Goal: Task Accomplishment & Management: Manage account settings

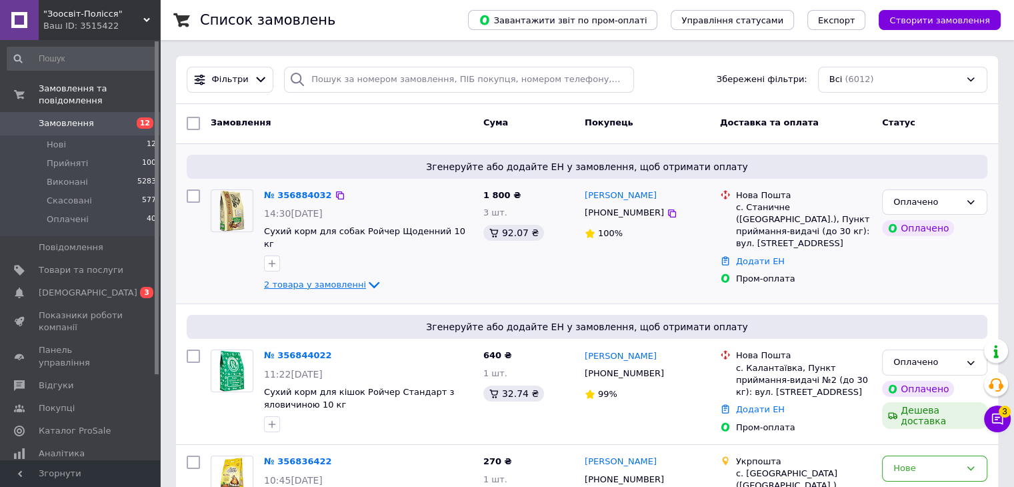
click at [349, 279] on span "2 товара у замовленні" at bounding box center [315, 284] width 102 height 10
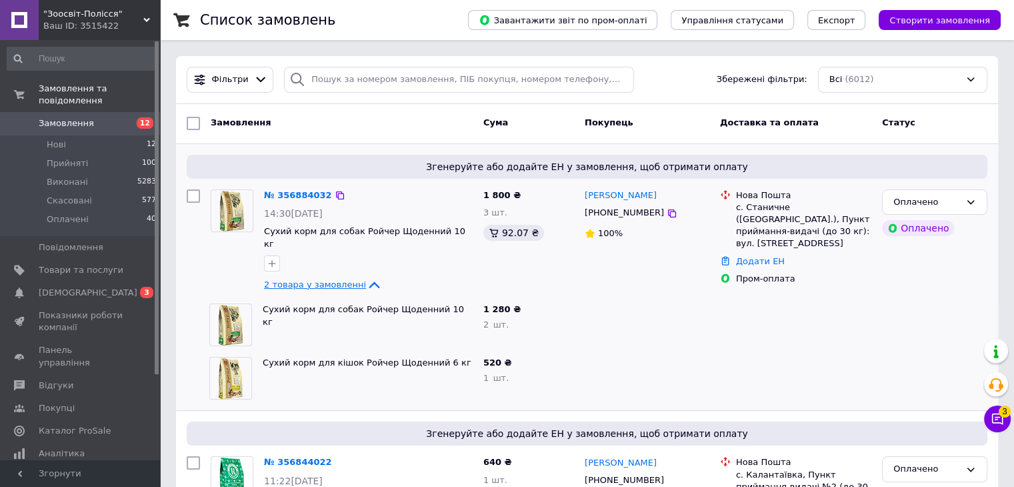
click at [349, 279] on span "2 товара у замовленні" at bounding box center [315, 284] width 102 height 10
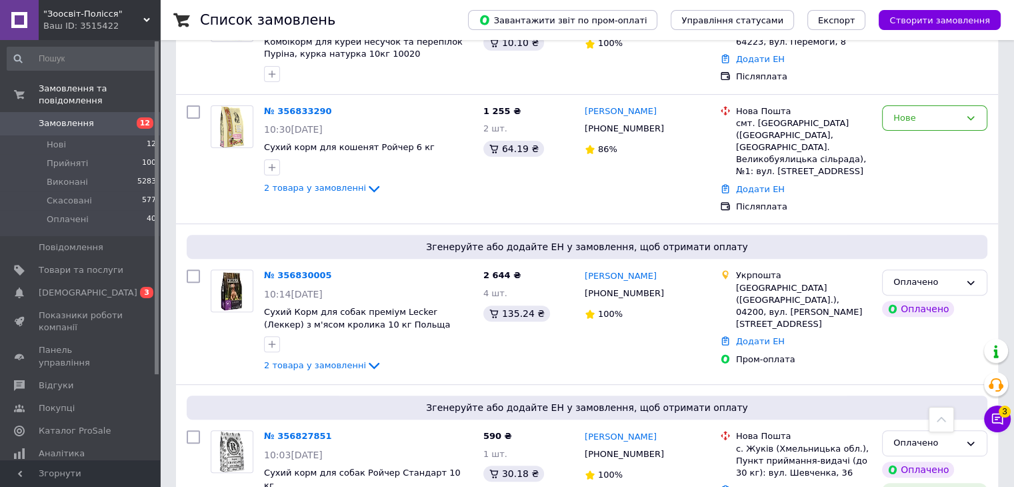
scroll to position [533, 0]
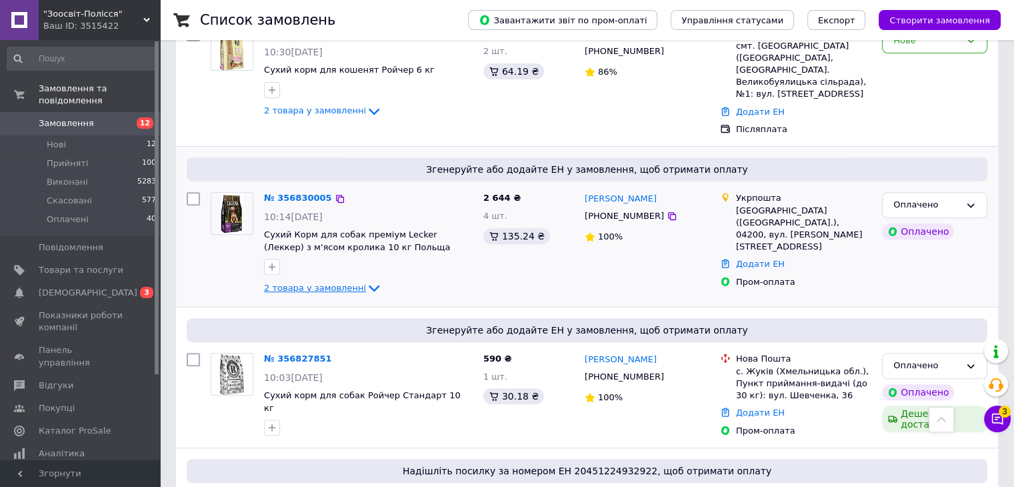
click at [323, 283] on span "2 товара у замовленні" at bounding box center [315, 288] width 102 height 10
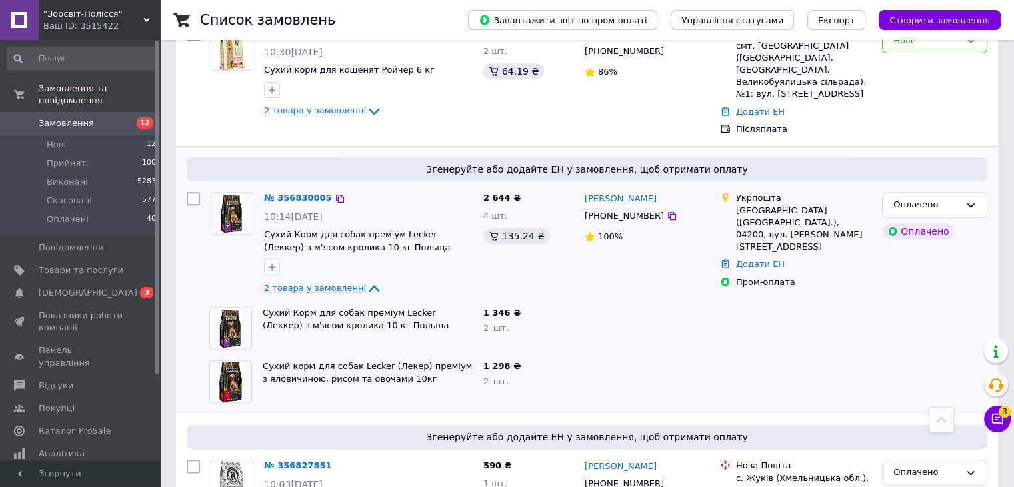
click at [323, 283] on span "2 товара у замовленні" at bounding box center [315, 288] width 102 height 10
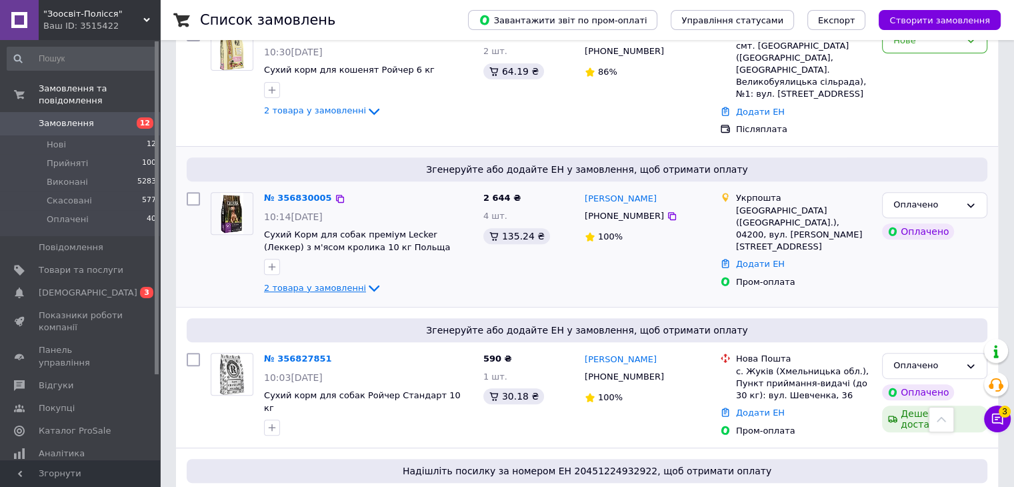
click at [323, 283] on span "2 товара у замовленні" at bounding box center [315, 288] width 102 height 10
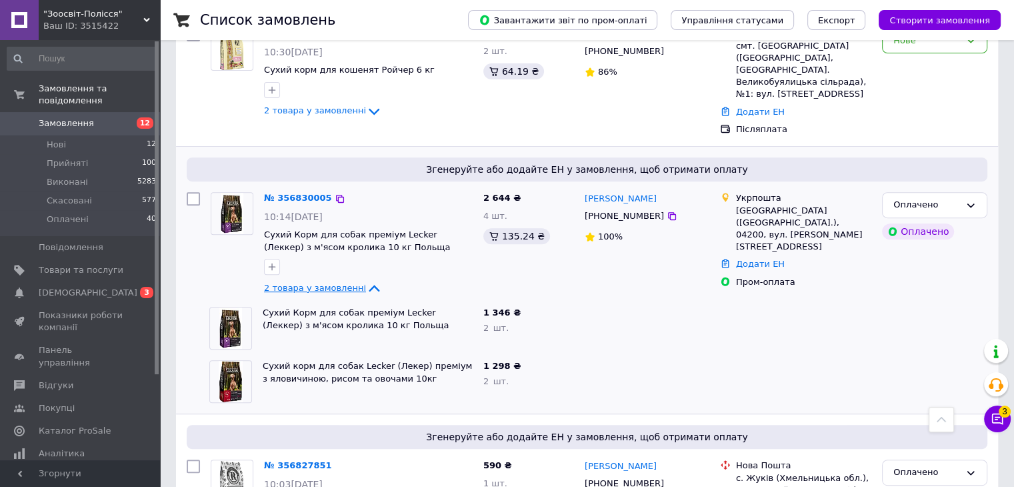
click at [323, 283] on span "2 товара у замовленні" at bounding box center [315, 288] width 102 height 10
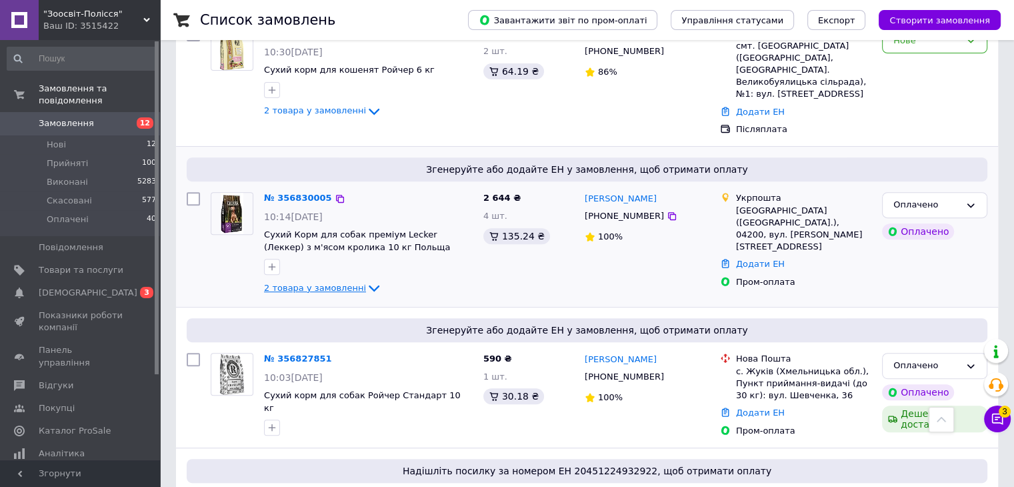
click at [293, 283] on span "2 товара у замовленні" at bounding box center [315, 288] width 102 height 10
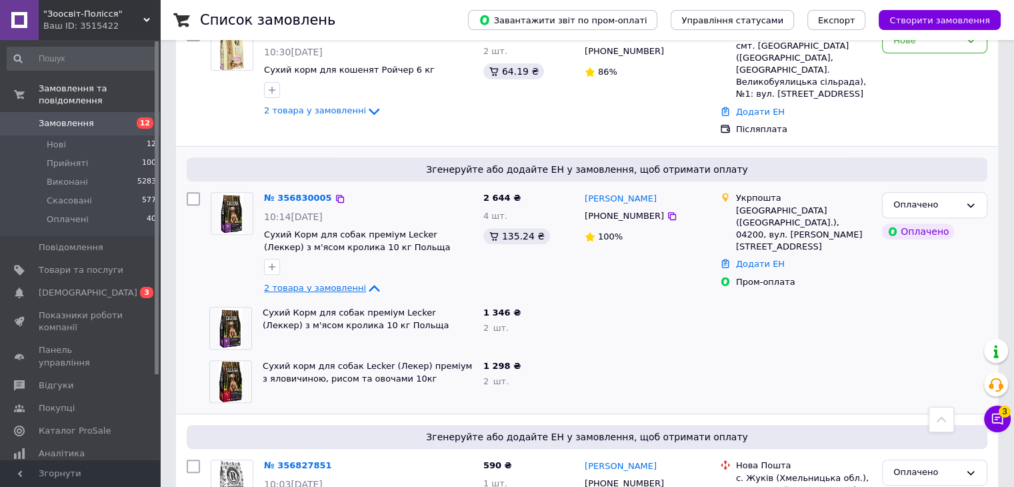
click at [293, 283] on span "2 товара у замовленні" at bounding box center [315, 288] width 102 height 10
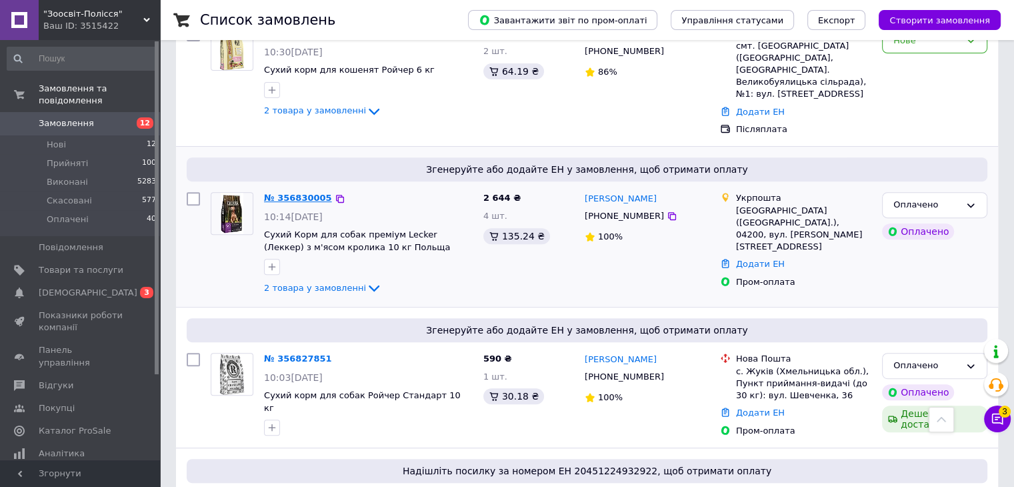
click at [303, 193] on link "№ 356830005" at bounding box center [298, 198] width 68 height 10
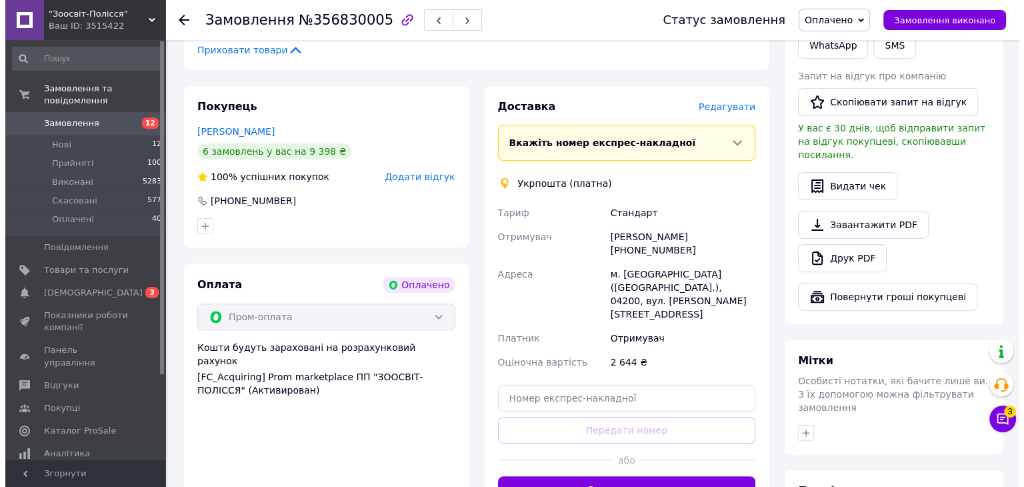
scroll to position [400, 0]
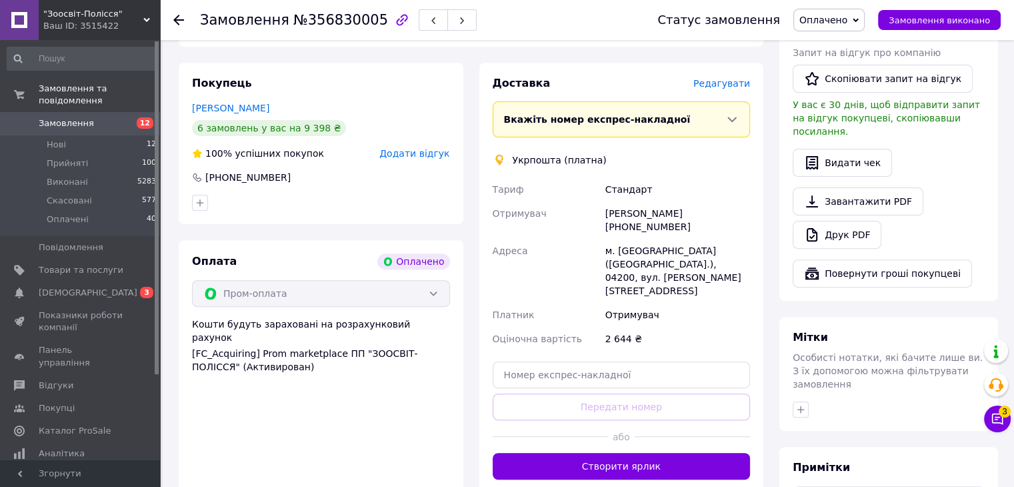
click at [731, 89] on span "Редагувати" at bounding box center [722, 83] width 57 height 11
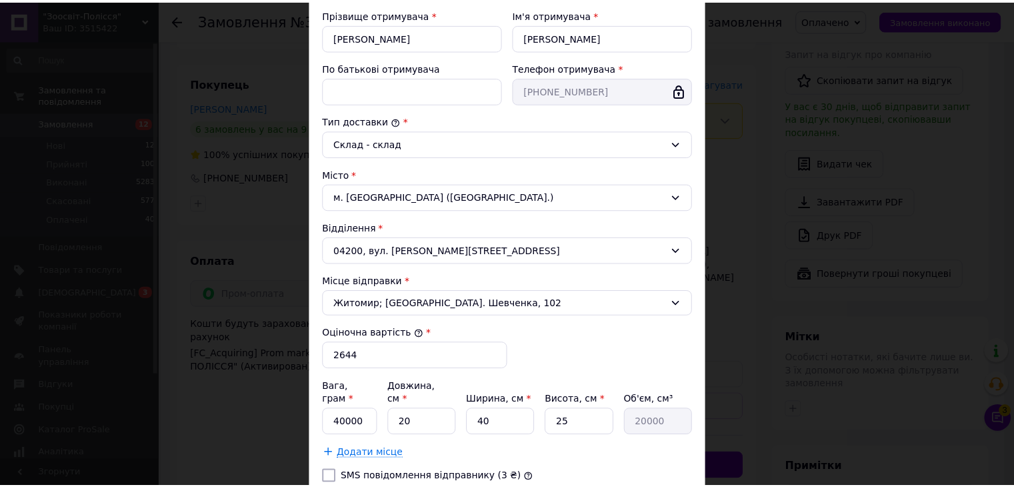
scroll to position [333, 0]
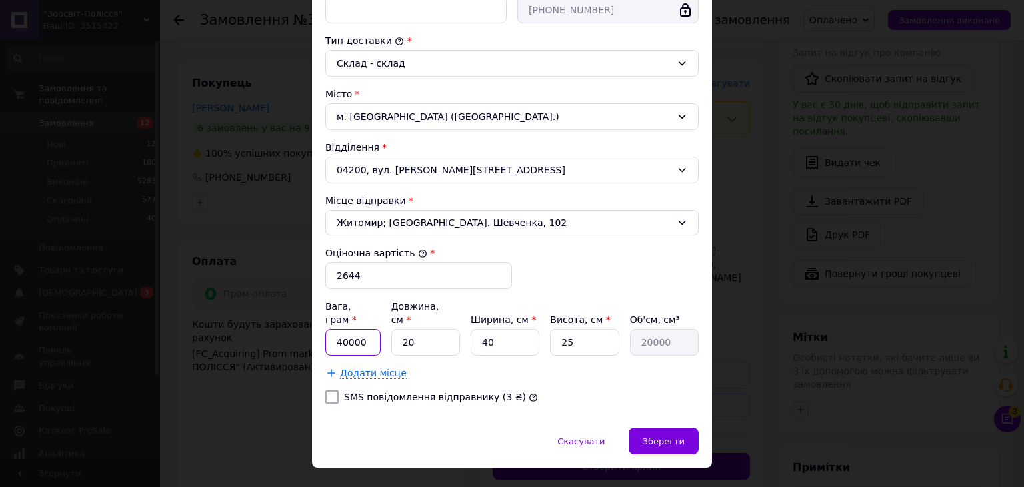
click at [341, 329] on input "40000" at bounding box center [352, 342] width 55 height 27
type input "20000"
click at [653, 427] on div "Зберегти" at bounding box center [664, 440] width 70 height 27
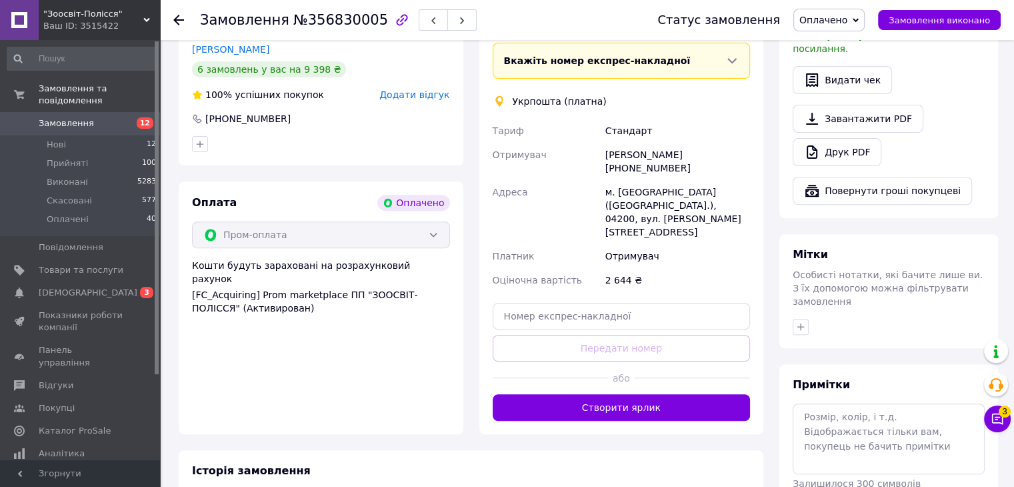
scroll to position [482, 0]
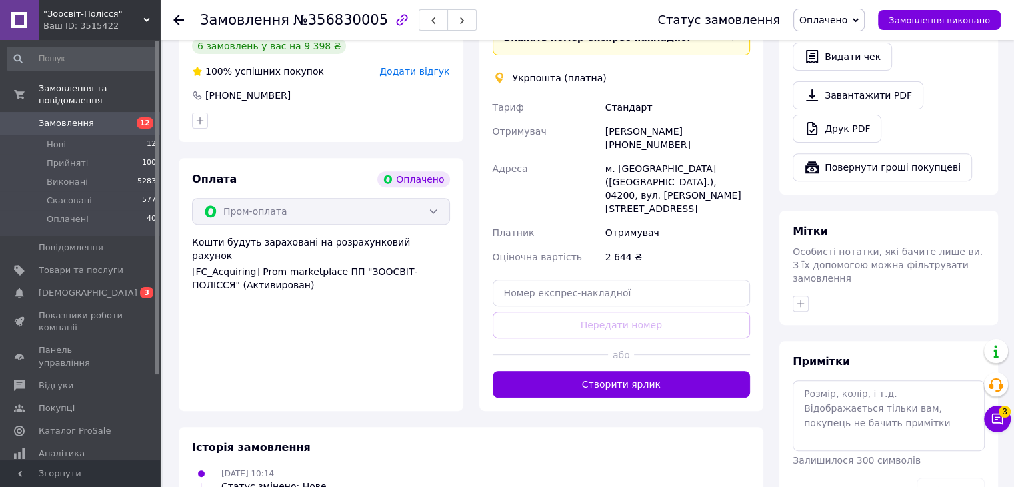
click at [840, 19] on span "Оплачено" at bounding box center [824, 20] width 48 height 11
click at [852, 45] on li "Прийнято" at bounding box center [829, 47] width 70 height 20
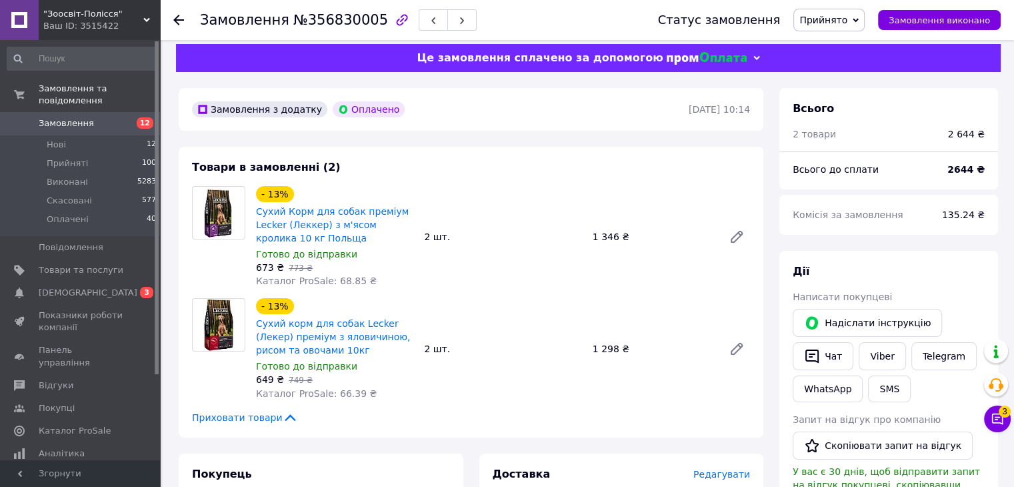
scroll to position [0, 0]
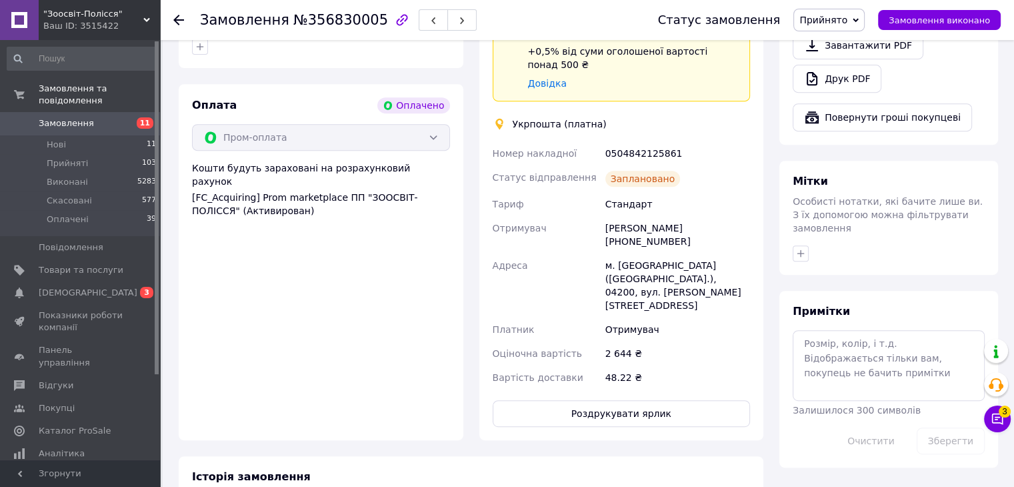
scroll to position [600, 0]
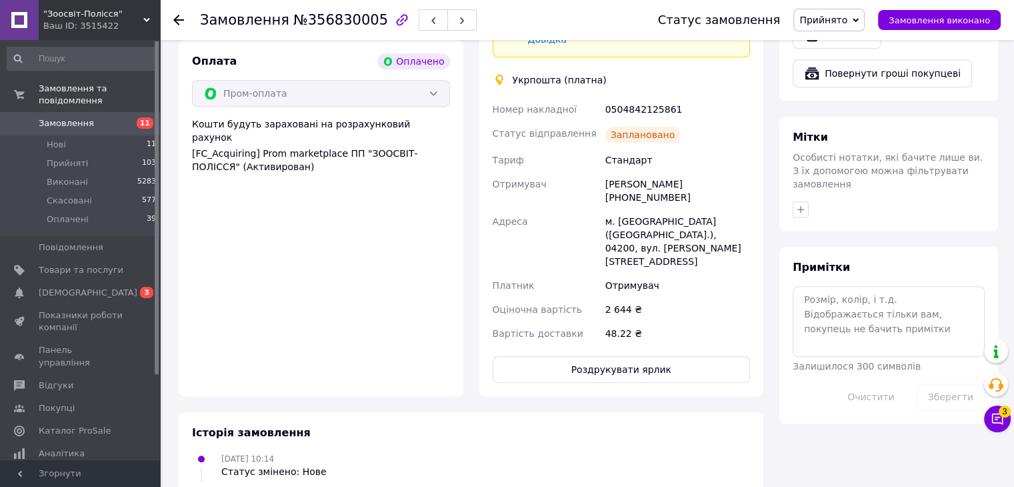
click at [79, 117] on span "Замовлення" at bounding box center [66, 123] width 55 height 12
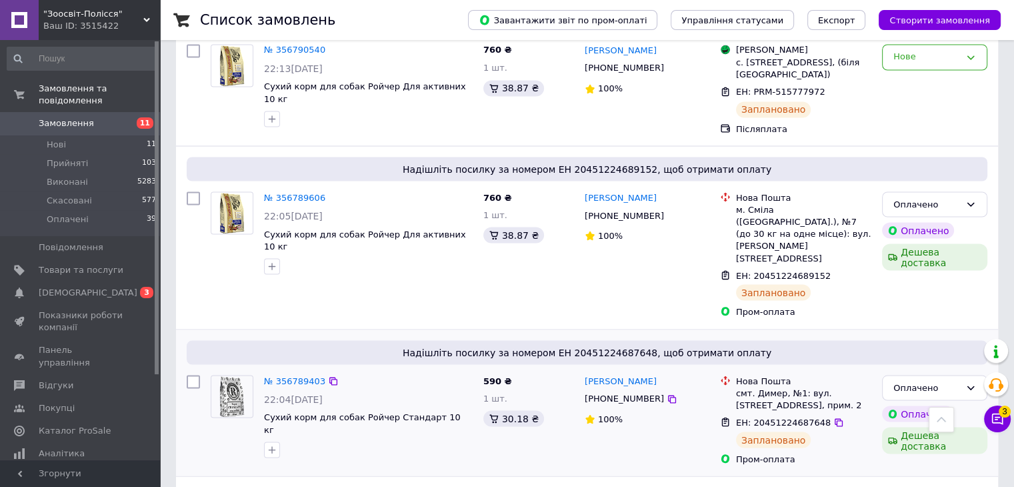
scroll to position [2426, 0]
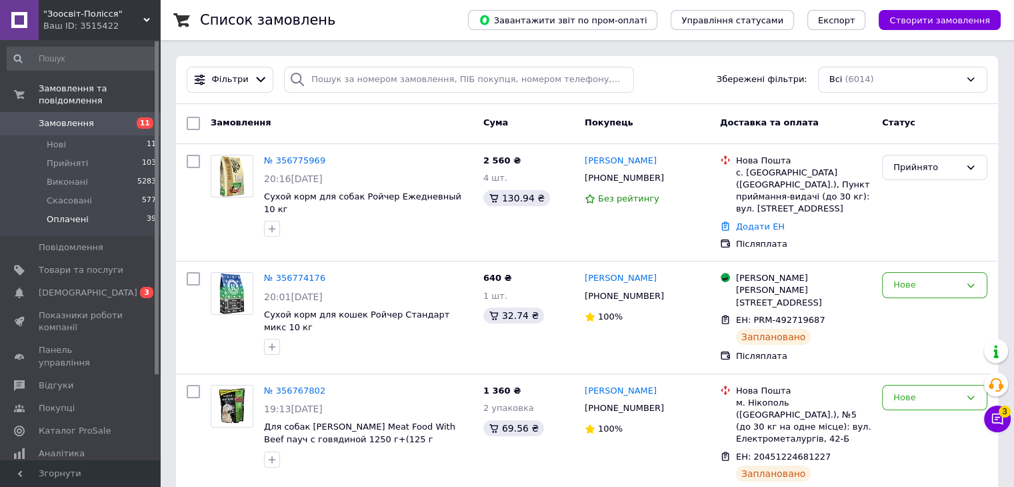
click at [80, 213] on span "Оплачені" at bounding box center [68, 219] width 42 height 12
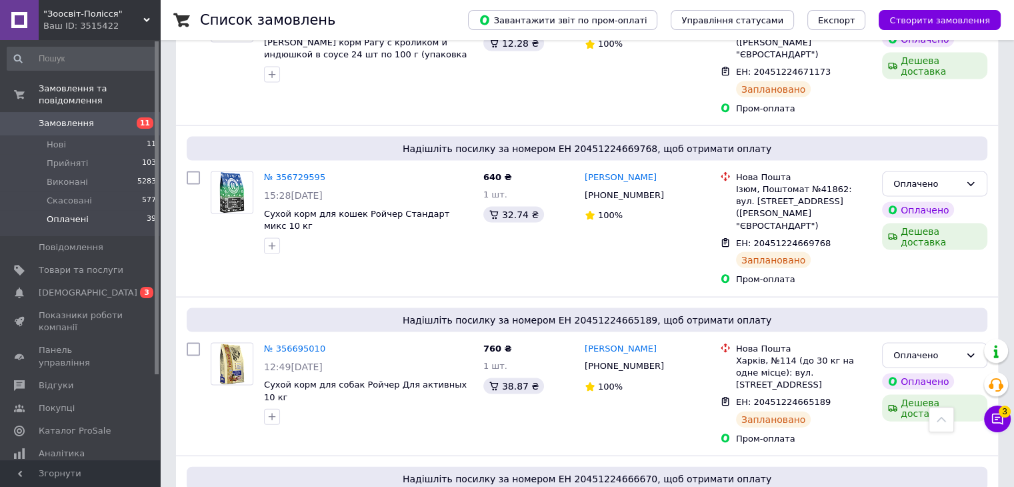
scroll to position [2771, 0]
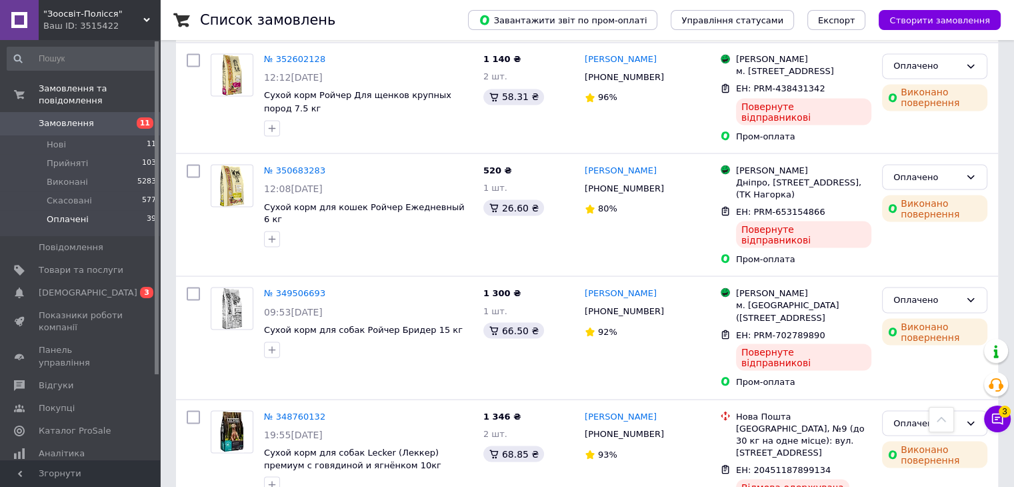
scroll to position [2429, 0]
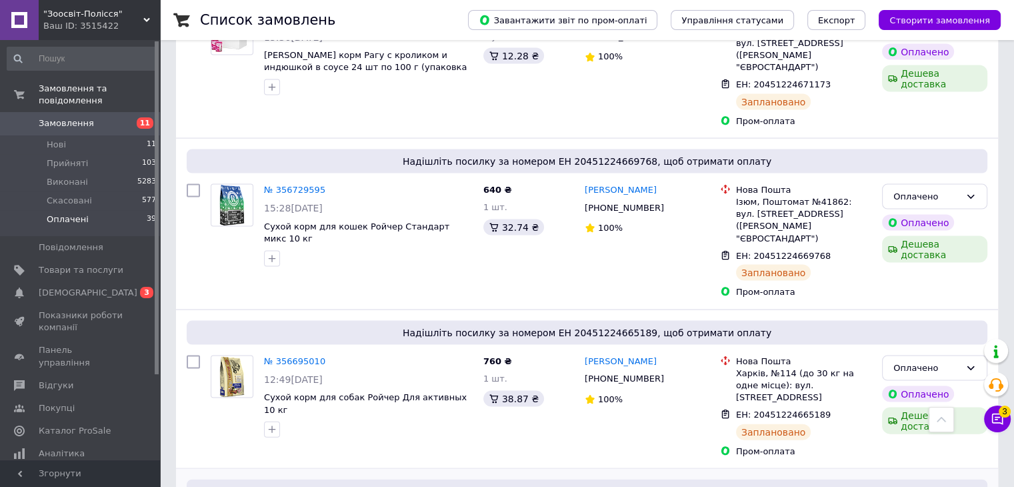
scroll to position [2771, 0]
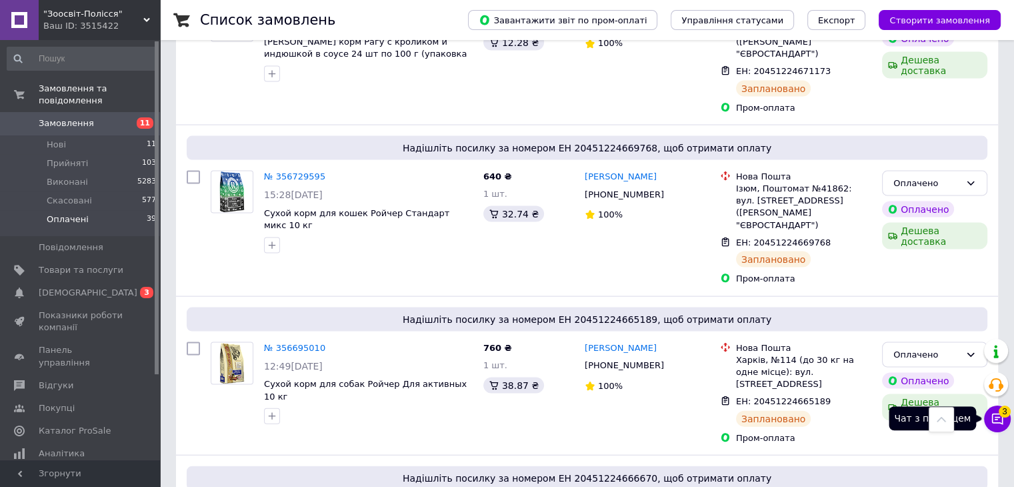
click at [1000, 421] on icon at bounding box center [997, 418] width 13 height 13
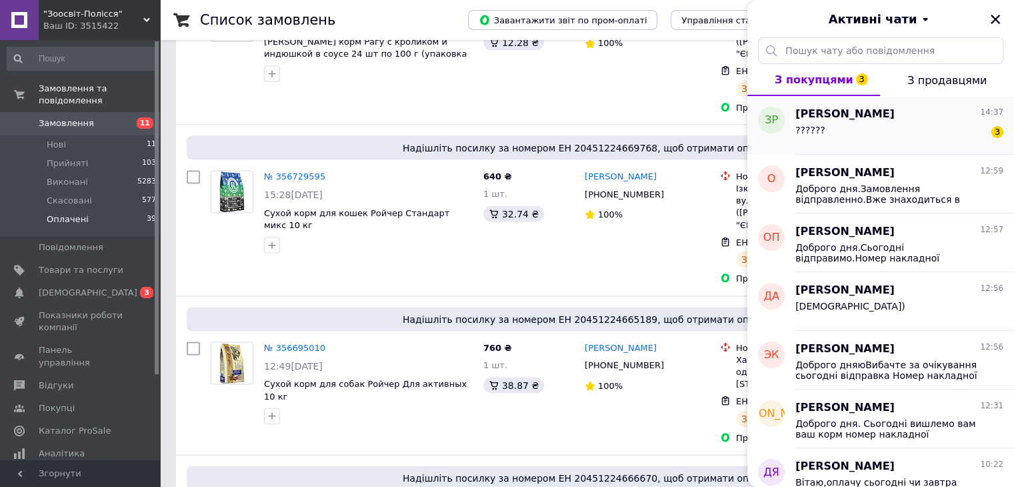
click at [864, 134] on div "?????? 3" at bounding box center [900, 132] width 208 height 21
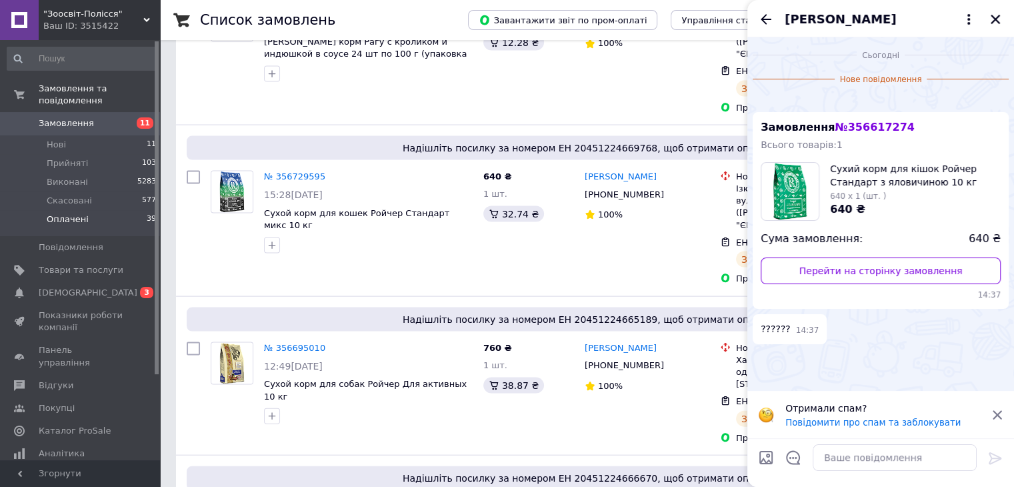
scroll to position [147, 0]
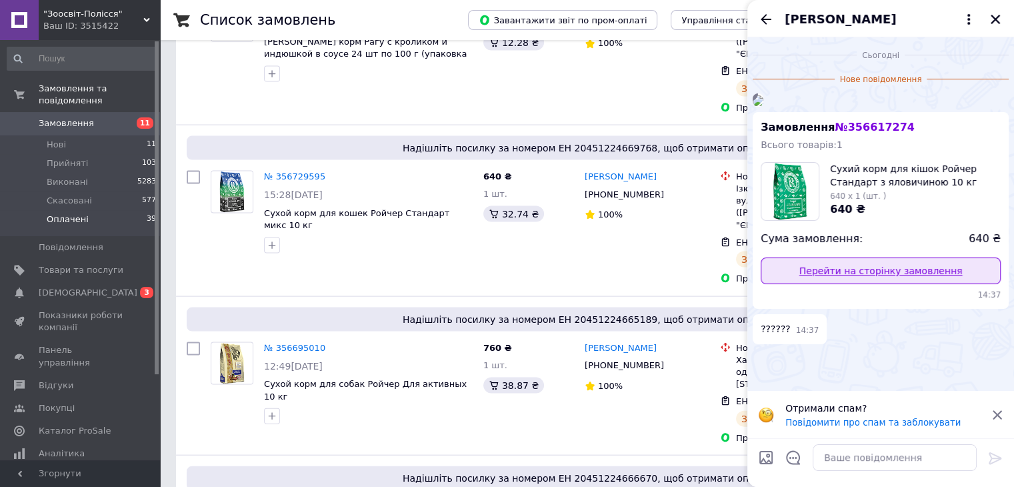
click at [876, 284] on link "Перейти на сторінку замовлення" at bounding box center [881, 270] width 240 height 27
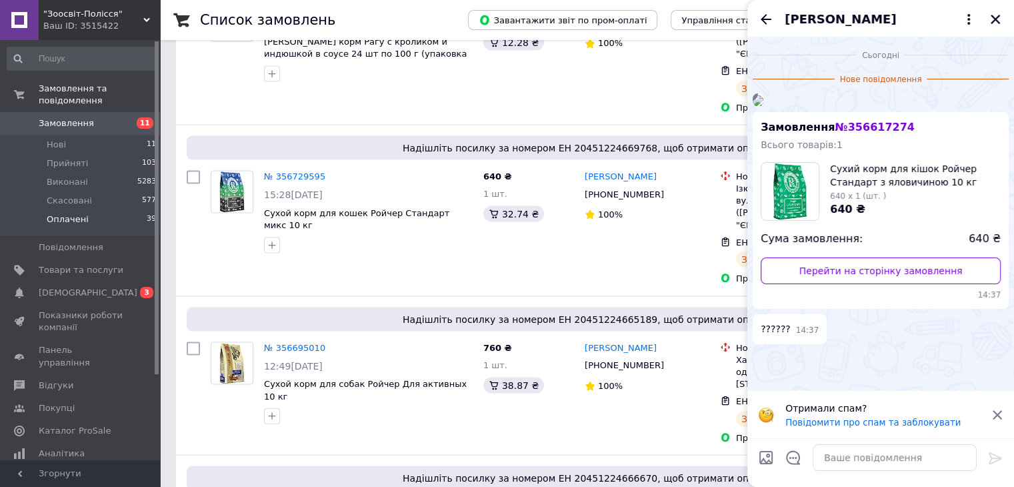
scroll to position [13, 0]
click at [764, 106] on img at bounding box center [758, 100] width 11 height 11
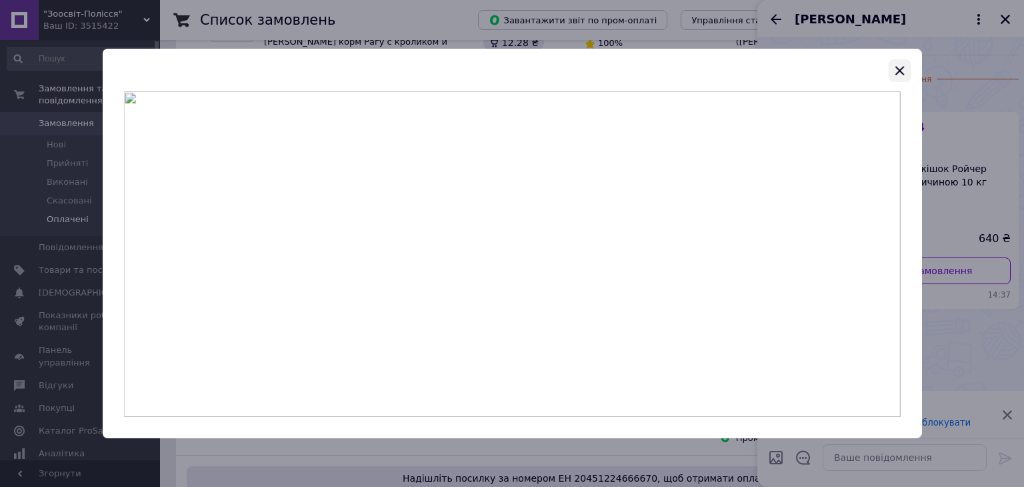
click at [904, 77] on icon "button" at bounding box center [900, 71] width 16 height 16
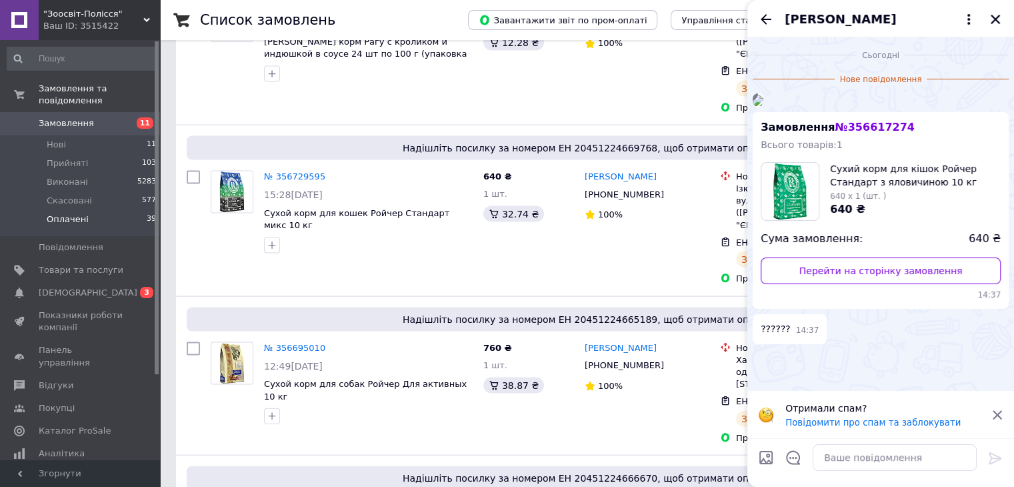
scroll to position [147, 0]
click at [835, 463] on textarea at bounding box center [895, 457] width 164 height 27
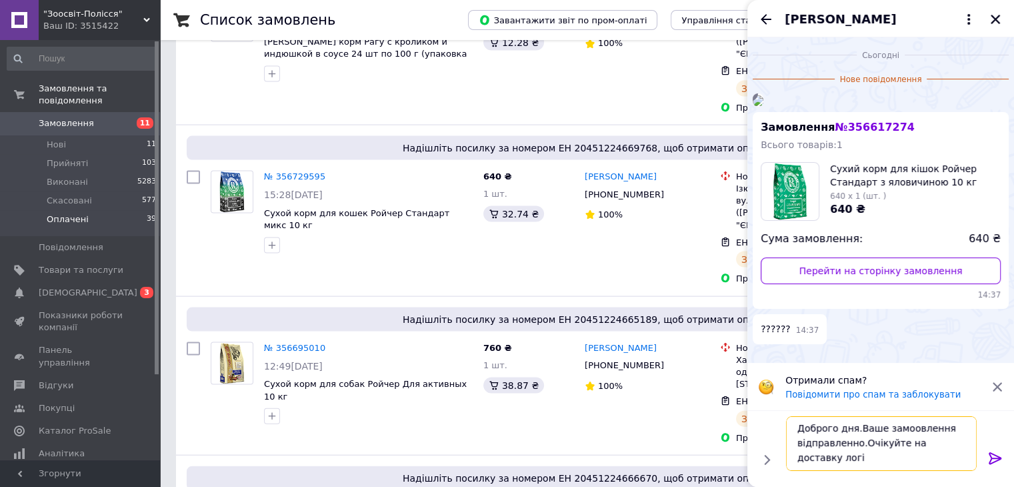
scroll to position [1, 0]
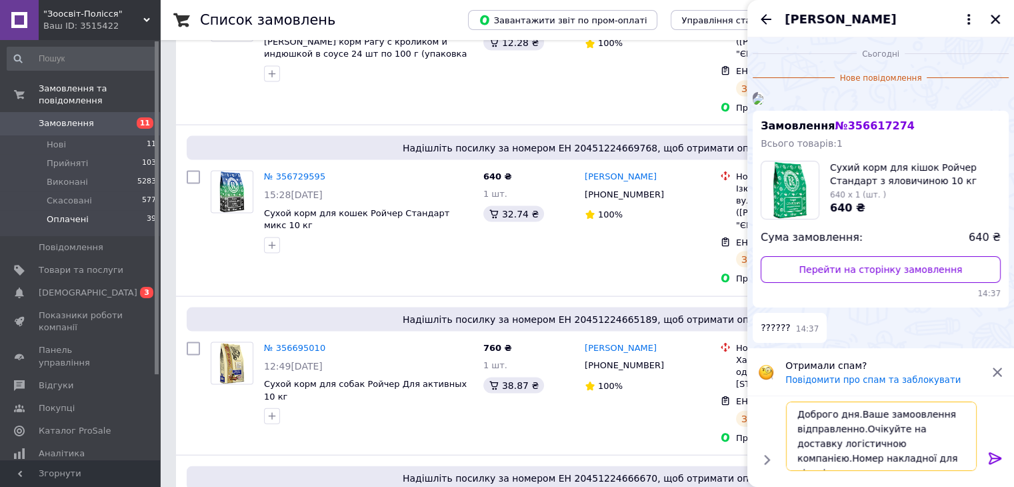
paste textarea "Номер накладної PRM-935541136"
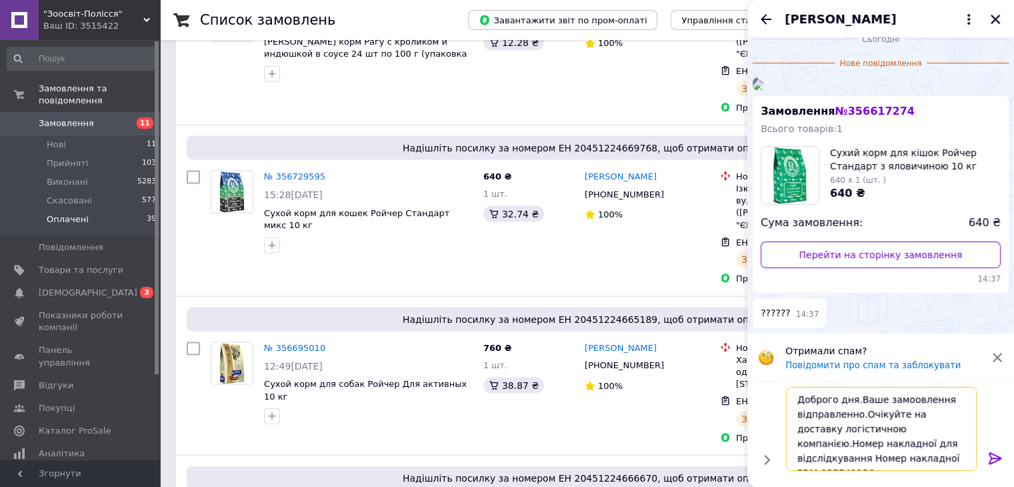
scroll to position [9, 0]
drag, startPoint x: 846, startPoint y: 447, endPoint x: 926, endPoint y: 433, distance: 81.2
click at [926, 433] on textarea "Доброго дня.Ваше замоовлення відправленно.Очікуйте на доставку логістичною комп…" at bounding box center [881, 429] width 191 height 84
click at [898, 427] on textarea "Доброго дня.Ваше замоовлення відправленно.Очікуйте на доставку логістичною комп…" at bounding box center [881, 429] width 191 height 84
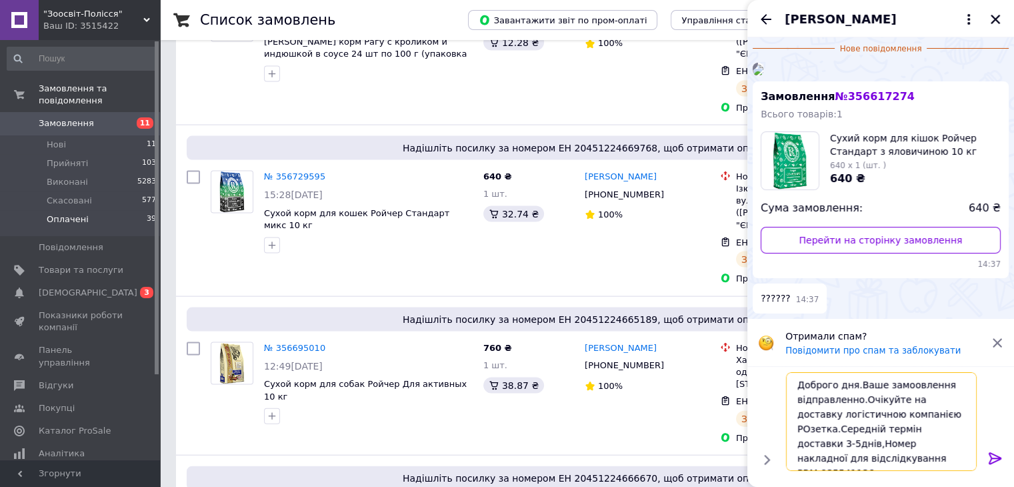
click at [944, 386] on textarea "Доброго дня.Ваше замоовлення відправленно.Очікуйте на доставку логістичною комп…" at bounding box center [881, 421] width 191 height 99
click at [893, 451] on textarea "Доброго дня.Ваше замоовлення нами вже відправленно.Очікуйте на доставку логісти…" at bounding box center [881, 421] width 191 height 99
type textarea "Доброго дня.Ваше замоовлення нами вже відправленно.Очікуйте на доставку логісти…"
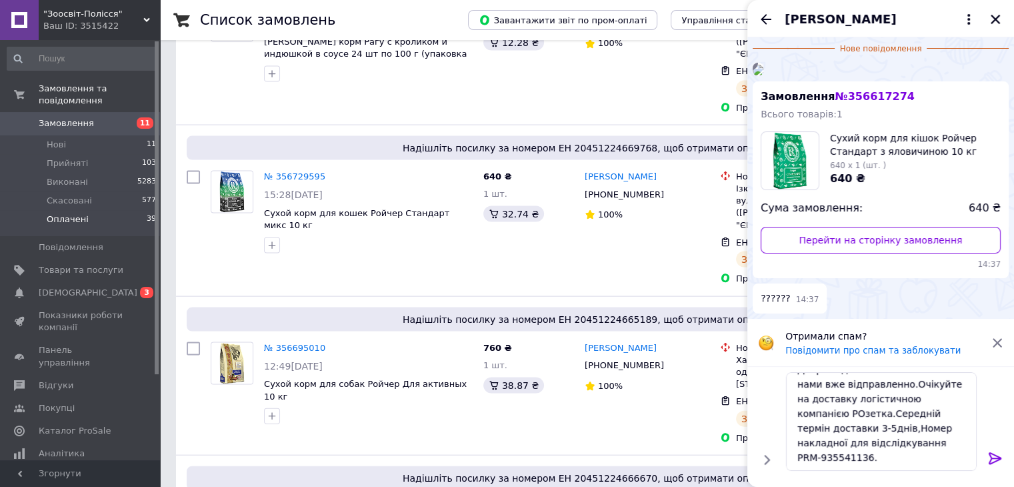
click at [992, 455] on icon at bounding box center [996, 458] width 16 height 16
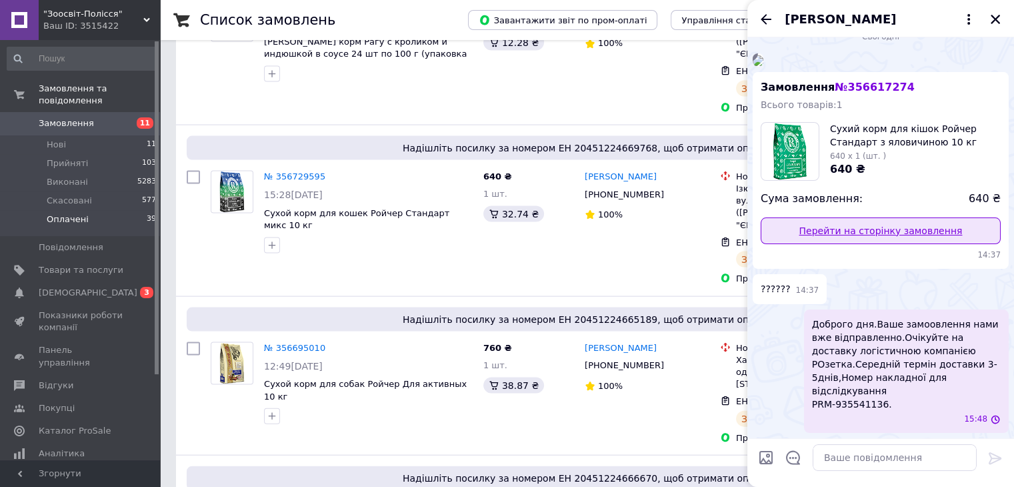
scroll to position [192, 0]
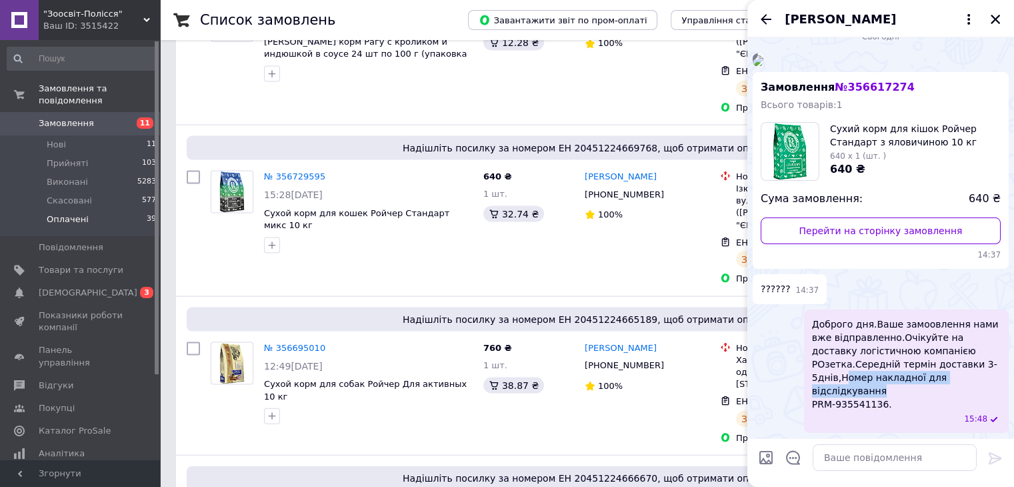
drag, startPoint x: 906, startPoint y: 384, endPoint x: 926, endPoint y: 385, distance: 20.0
click at [926, 385] on span "Доброго дня.Ваше замоовлення нами вже відправленно.Очікуйте на доставку логісти…" at bounding box center [906, 363] width 189 height 93
click at [918, 459] on button "Редагувати" at bounding box center [929, 454] width 160 height 27
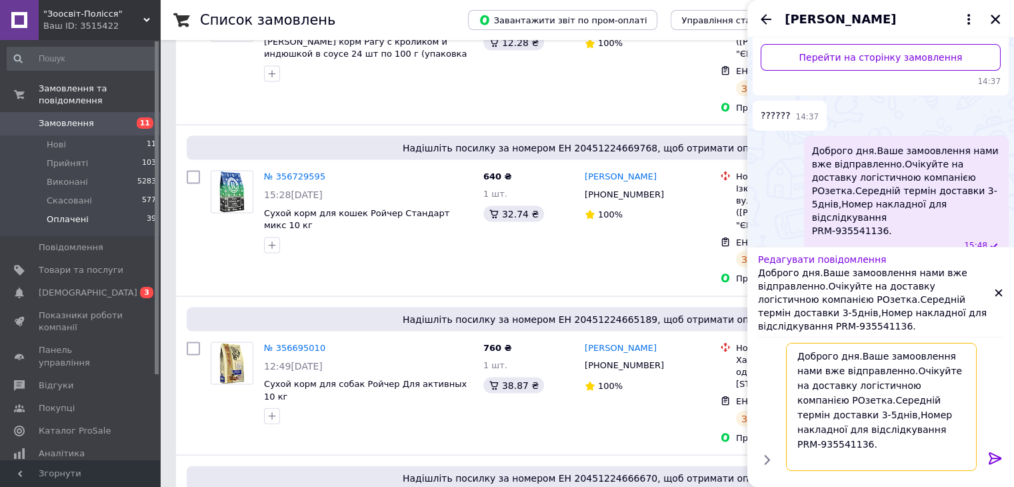
click at [872, 427] on textarea "Доброго дня.Ваше замоовлення нами вже відправленно.Очікуйте на доставку логісти…" at bounding box center [881, 407] width 191 height 128
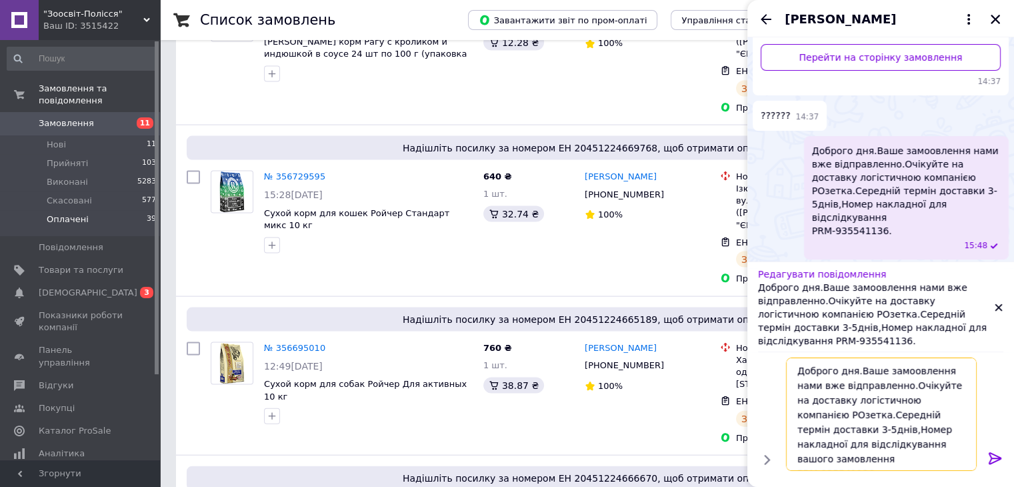
type textarea "Доброго дня.Ваше замоовлення нами вже відправленно.Очікуйте на доставку логісти…"
click at [1000, 457] on icon at bounding box center [995, 458] width 13 height 12
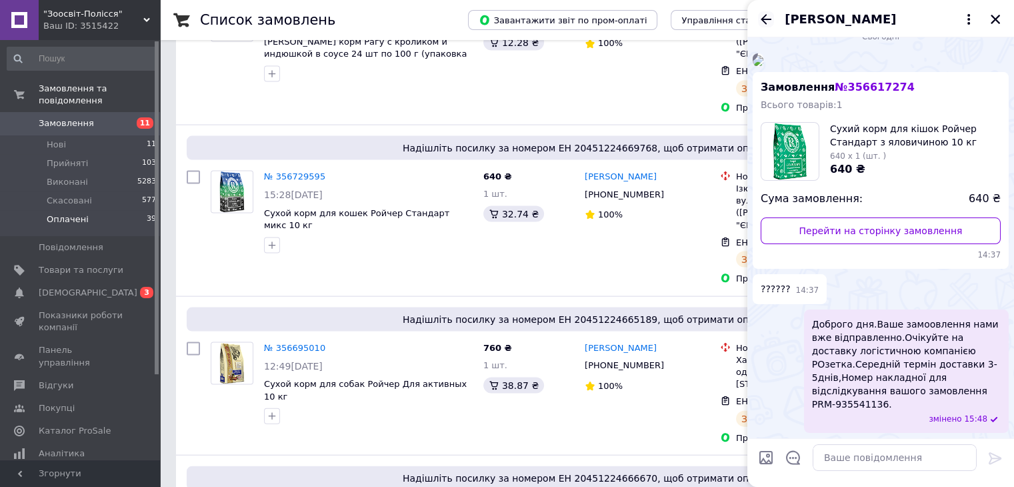
click at [768, 14] on icon "Назад" at bounding box center [766, 19] width 16 height 16
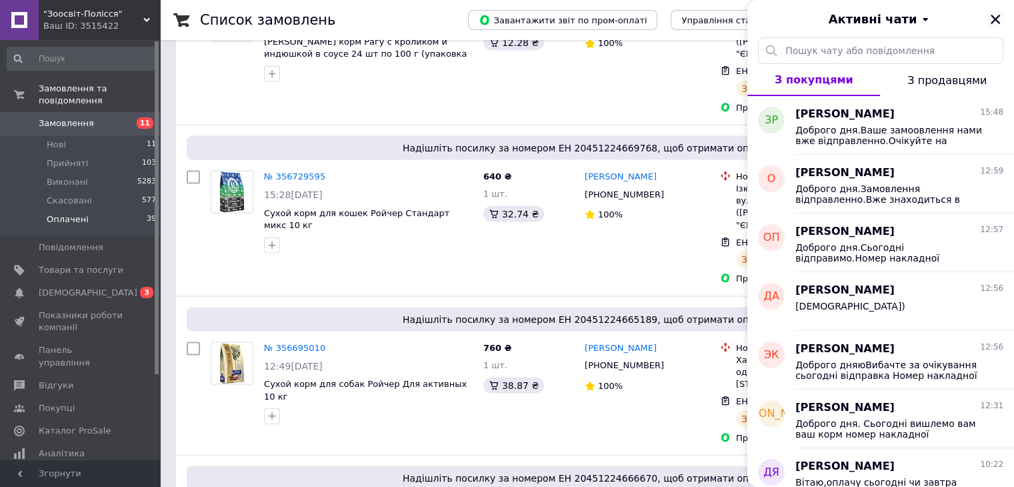
click at [990, 23] on icon "Закрити" at bounding box center [996, 19] width 12 height 12
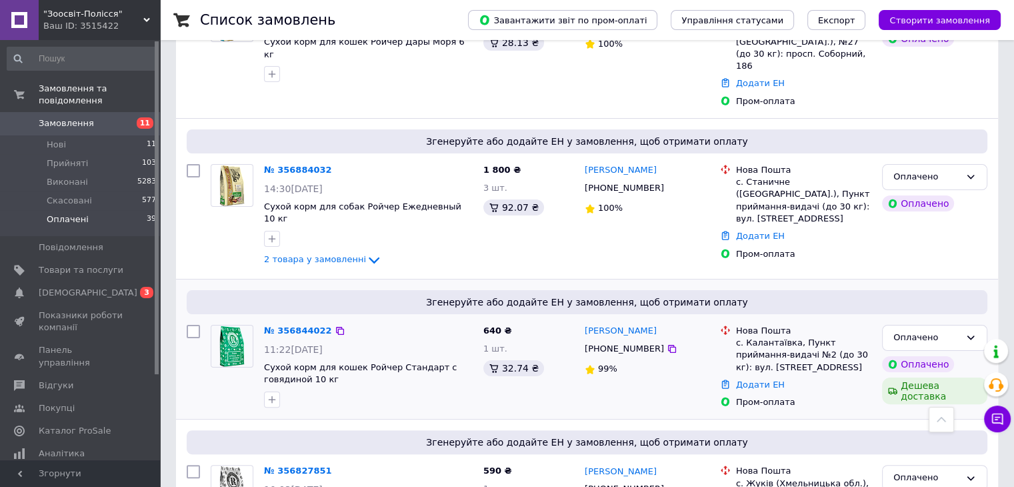
scroll to position [0, 0]
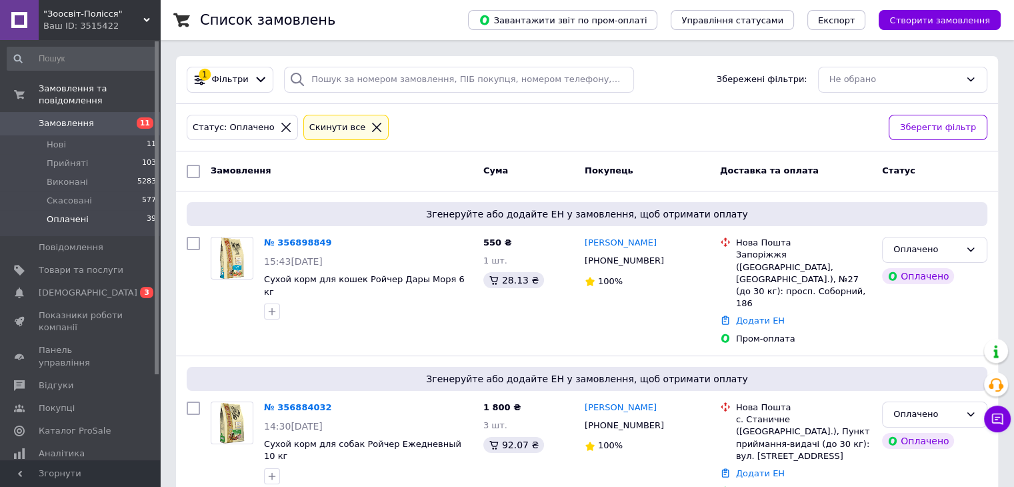
click at [371, 129] on icon at bounding box center [377, 127] width 12 height 12
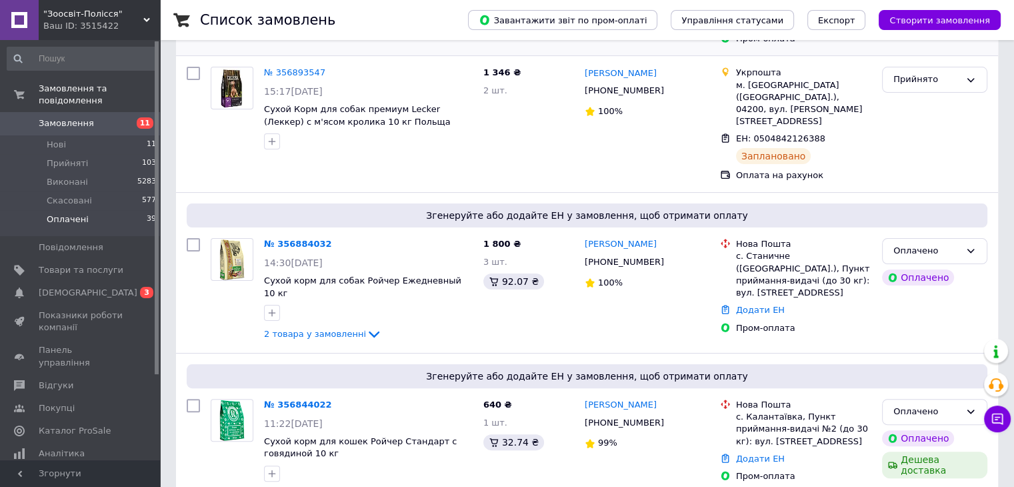
scroll to position [267, 0]
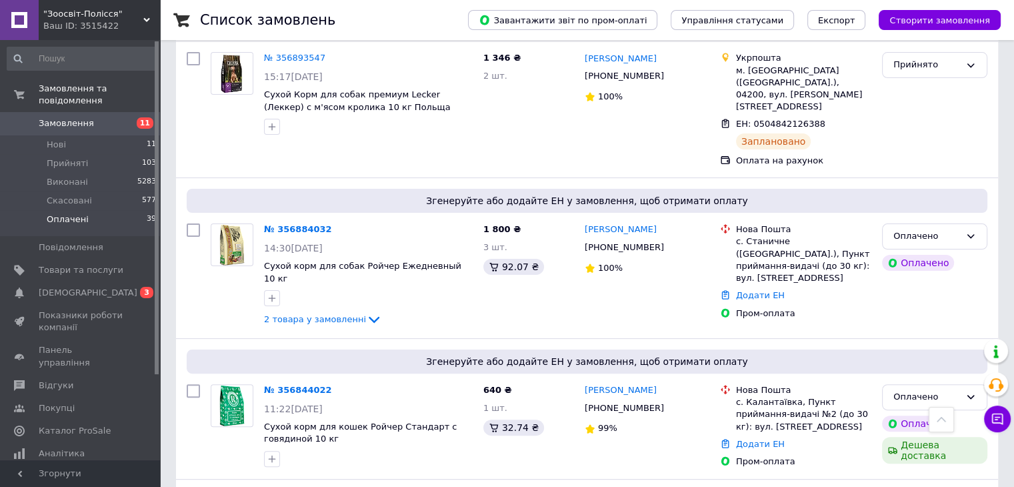
click at [64, 117] on span "Замовлення" at bounding box center [66, 123] width 55 height 12
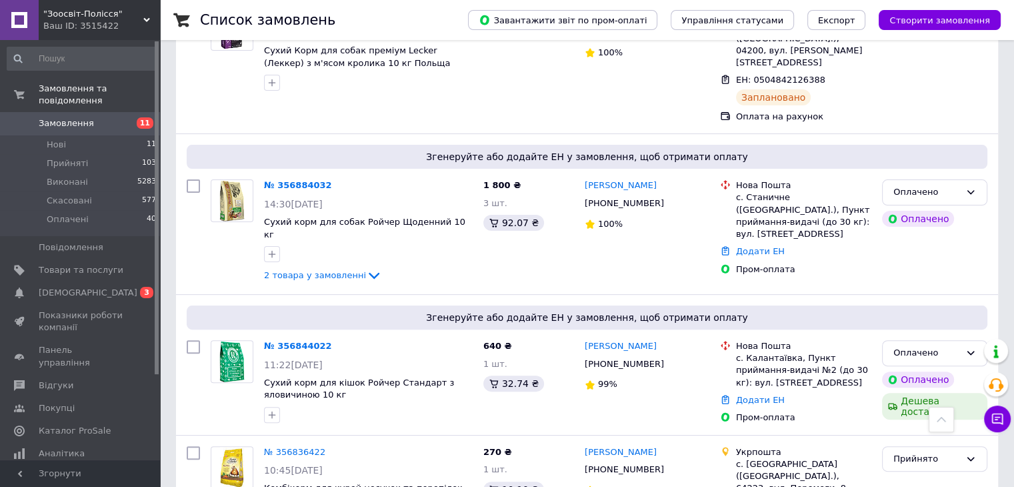
scroll to position [333, 0]
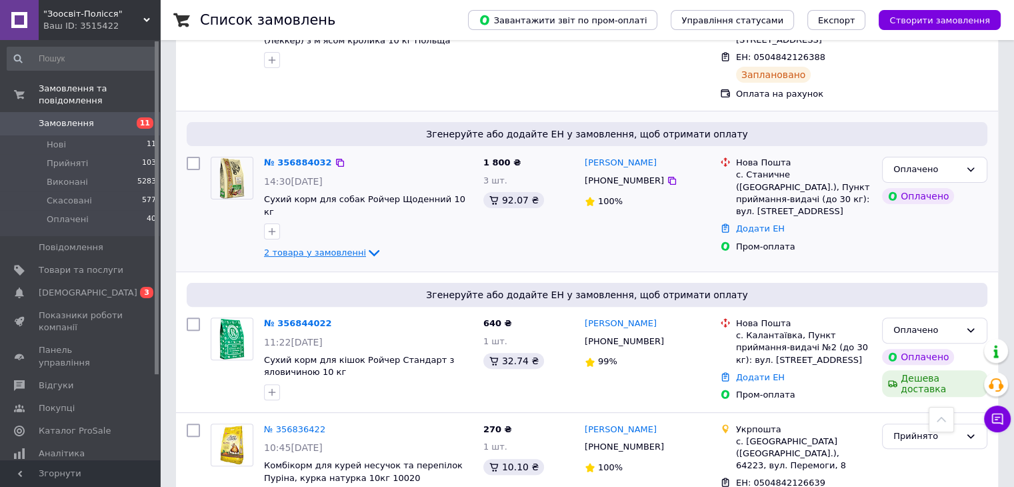
click at [328, 247] on span "2 товара у замовленні" at bounding box center [315, 252] width 102 height 10
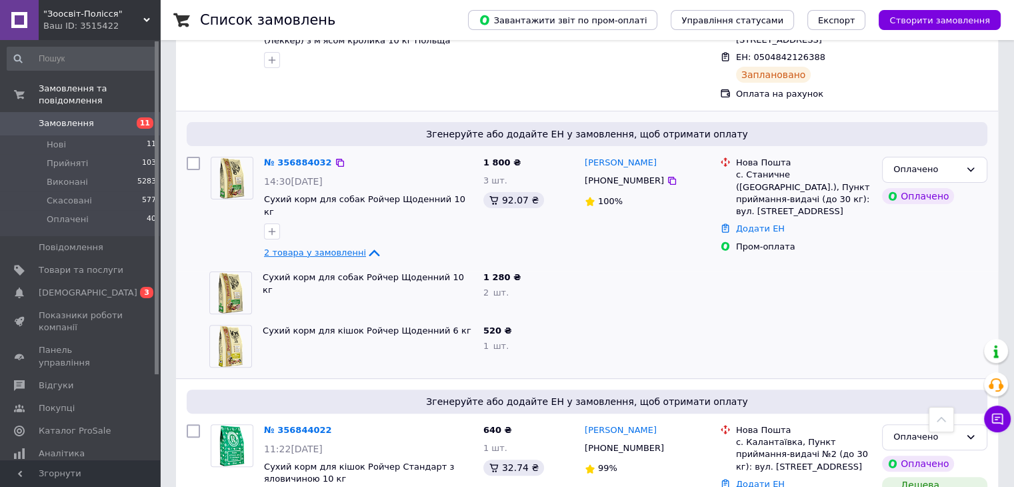
click at [328, 247] on span "2 товара у замовленні" at bounding box center [315, 252] width 102 height 10
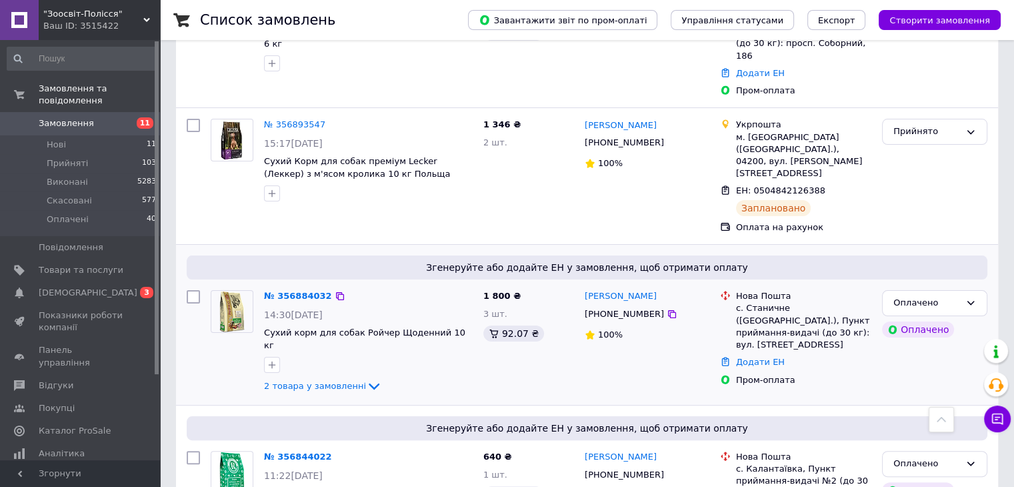
scroll to position [200, 0]
click at [72, 118] on link "Замовлення 11" at bounding box center [82, 123] width 164 height 23
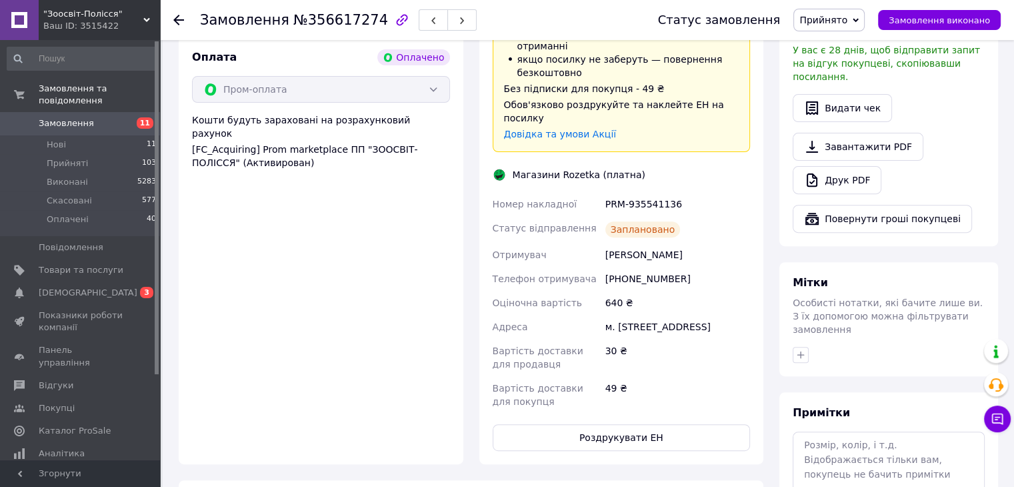
scroll to position [467, 0]
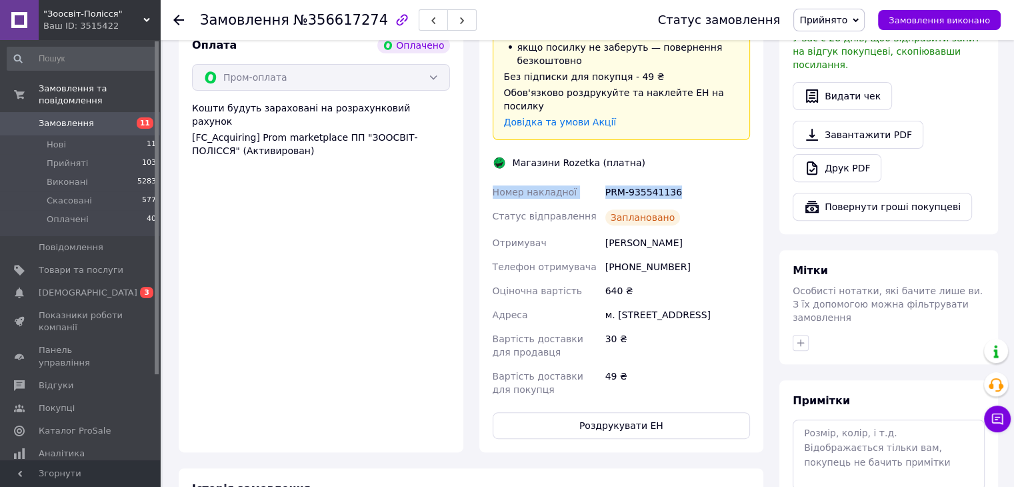
drag, startPoint x: 677, startPoint y: 170, endPoint x: 495, endPoint y: 167, distance: 182.1
click at [495, 180] on div "Номер накладної PRM-935541136 Статус відправлення Заплановано Отримувач Рябокін…" at bounding box center [621, 290] width 263 height 221
copy div "Номер накладної PRM-935541136"
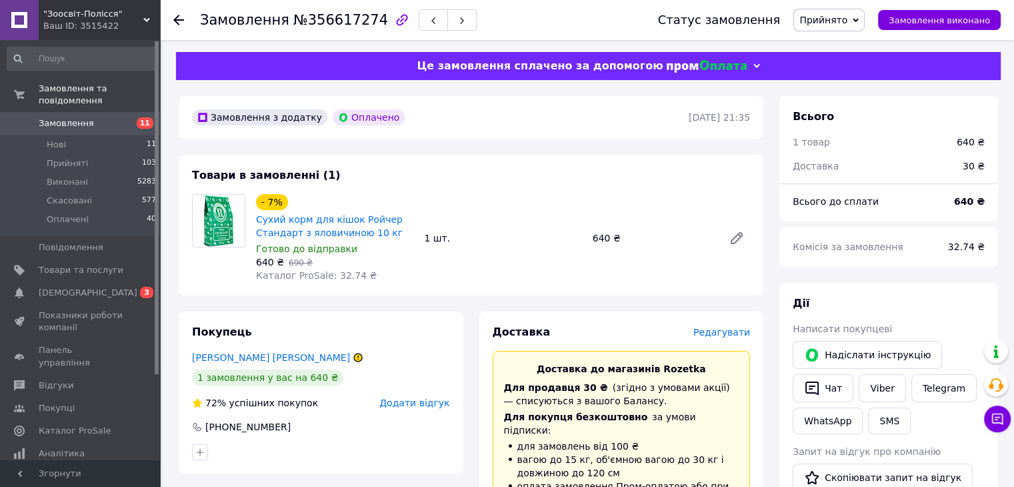
scroll to position [0, 0]
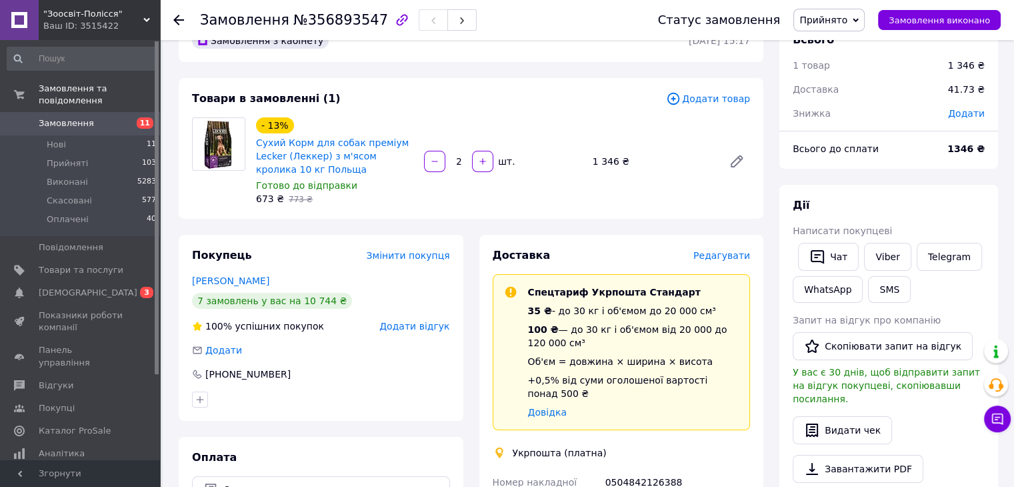
scroll to position [67, 0]
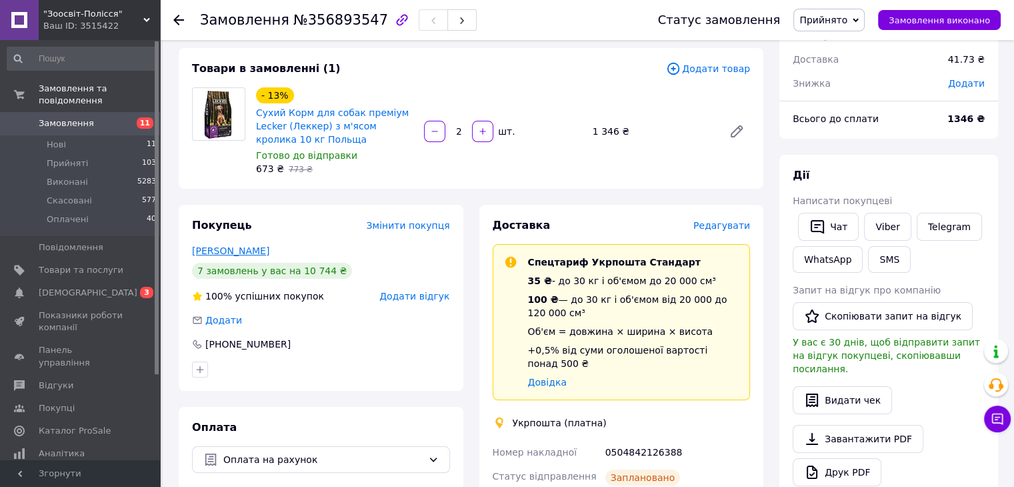
click at [269, 245] on link "Скоробагатько Олександр" at bounding box center [230, 250] width 77 height 11
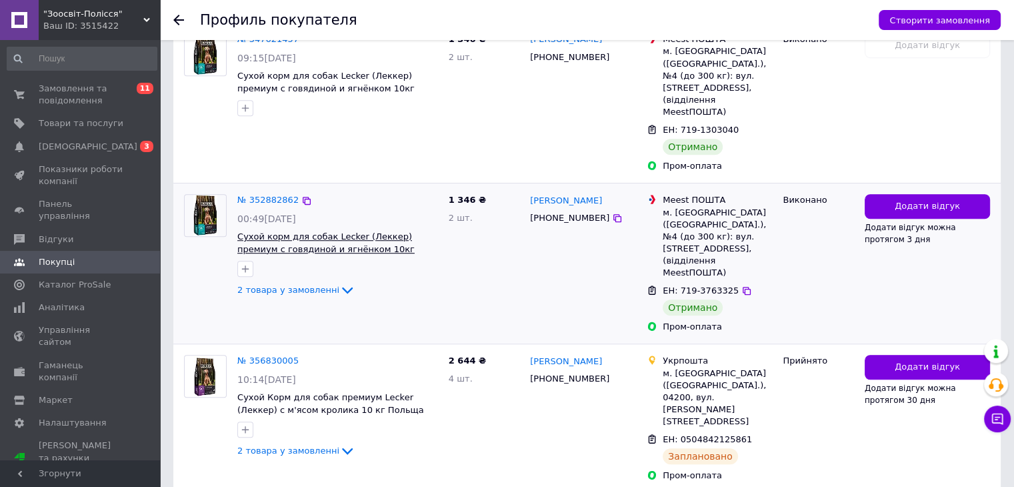
scroll to position [883, 0]
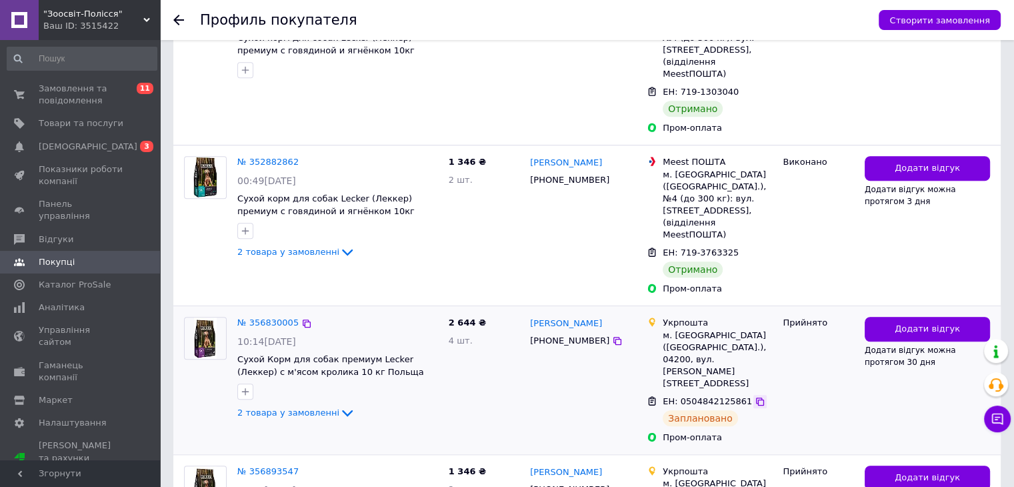
click at [755, 396] on icon at bounding box center [760, 401] width 11 height 11
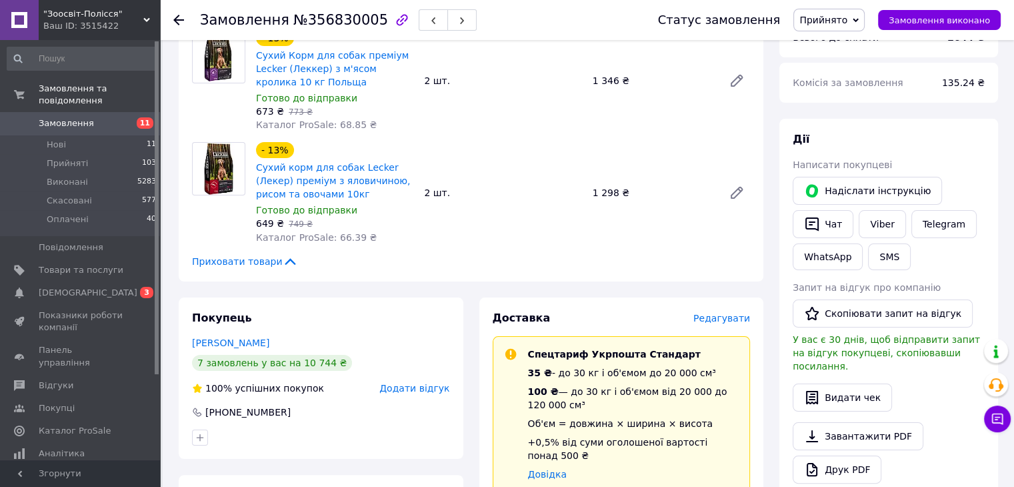
scroll to position [200, 0]
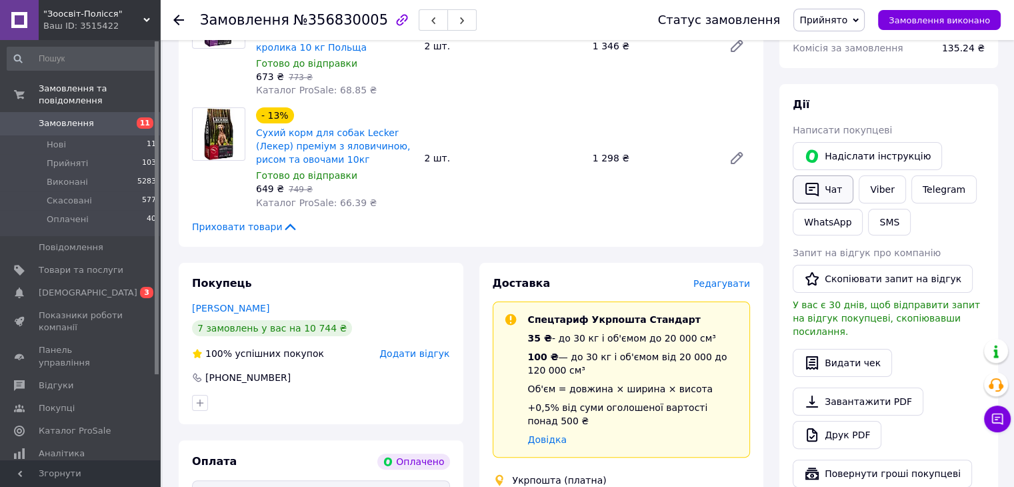
click at [830, 195] on button "Чат" at bounding box center [823, 189] width 61 height 28
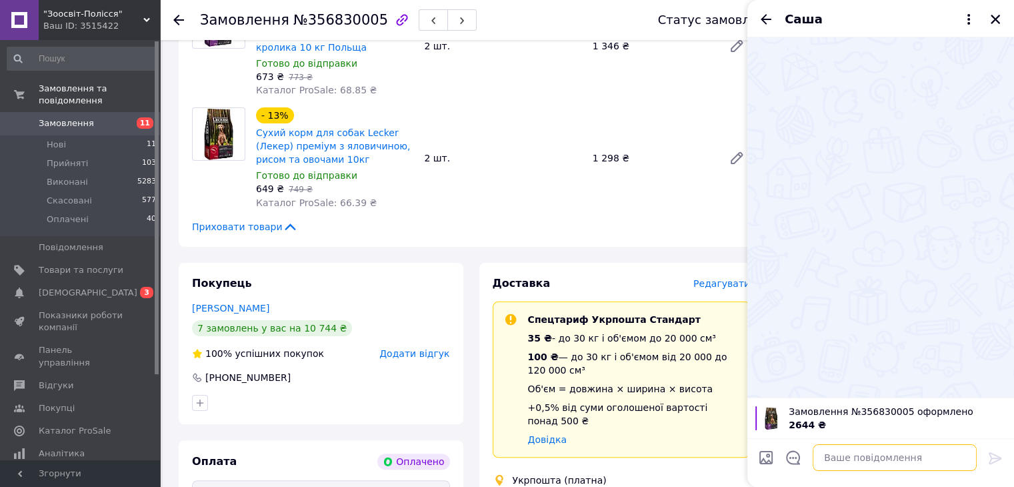
click at [834, 454] on textarea at bounding box center [895, 457] width 164 height 27
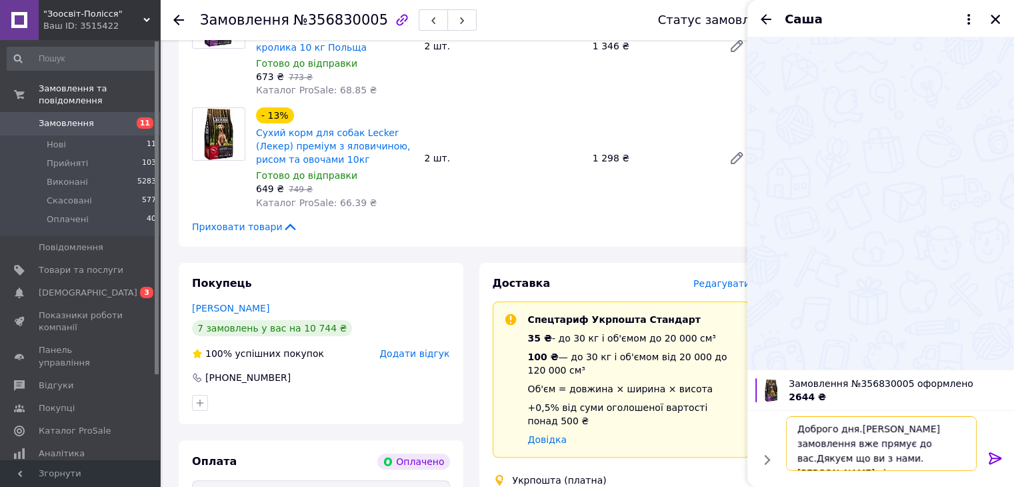
scroll to position [1, 0]
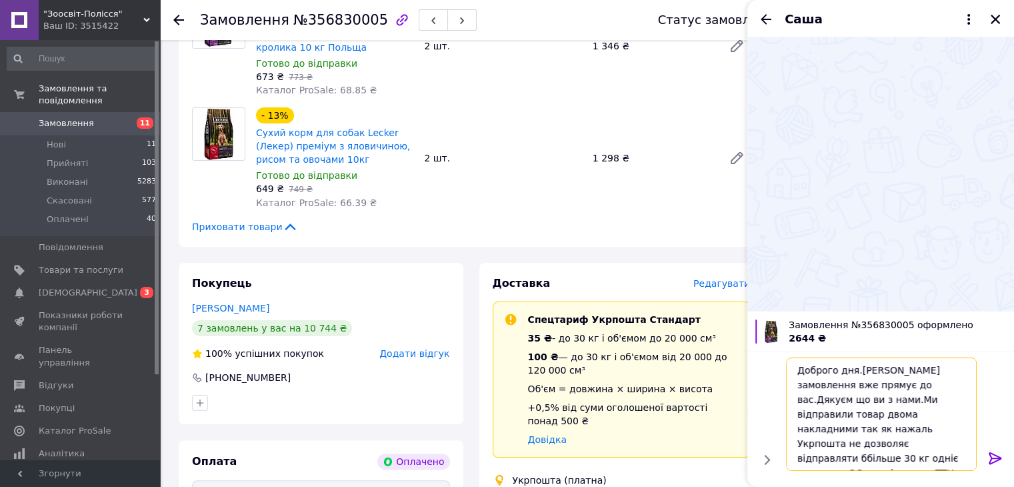
paste textarea "0504842125861"
click at [886, 429] on textarea "Доброго дня.[PERSON_NAME] замовлення вже прямує до вас.Дякуєм що ви з нами.Ми в…" at bounding box center [881, 413] width 191 height 113
click at [946, 458] on textarea "Доброго дня.[PERSON_NAME] замовлення вже прямує до вас.Дякуєм що ви з нами.Ми в…" at bounding box center [881, 413] width 191 height 113
paste textarea "0504842126388"
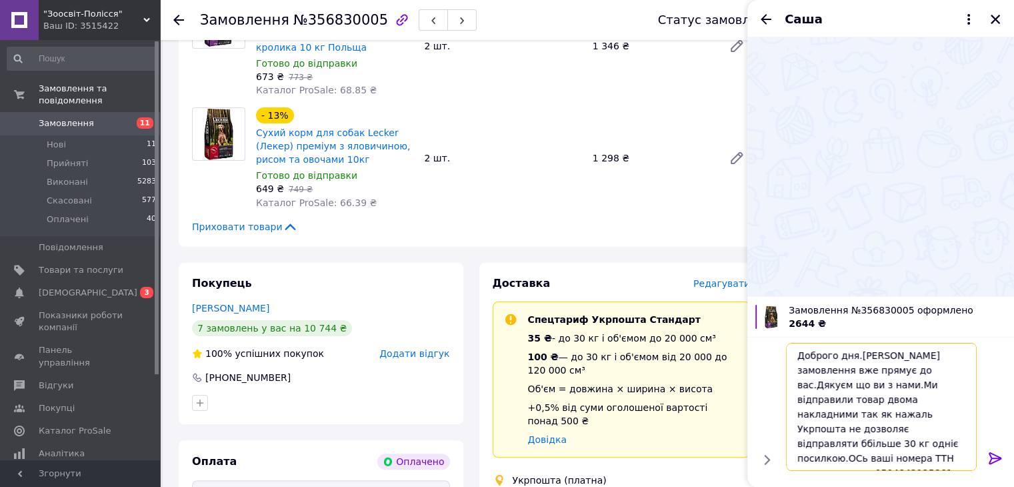
type textarea "Доброго дня.[PERSON_NAME] замовлення вже прямує до вас.Дякуєм що ви з нами.Ми в…"
click at [994, 463] on icon at bounding box center [996, 458] width 16 height 16
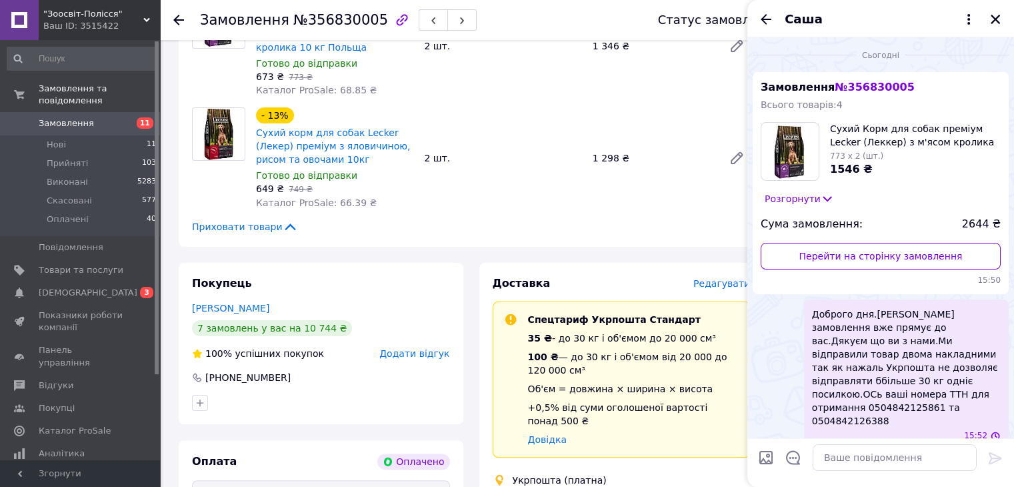
scroll to position [0, 0]
click at [771, 19] on icon "Назад" at bounding box center [766, 19] width 11 height 10
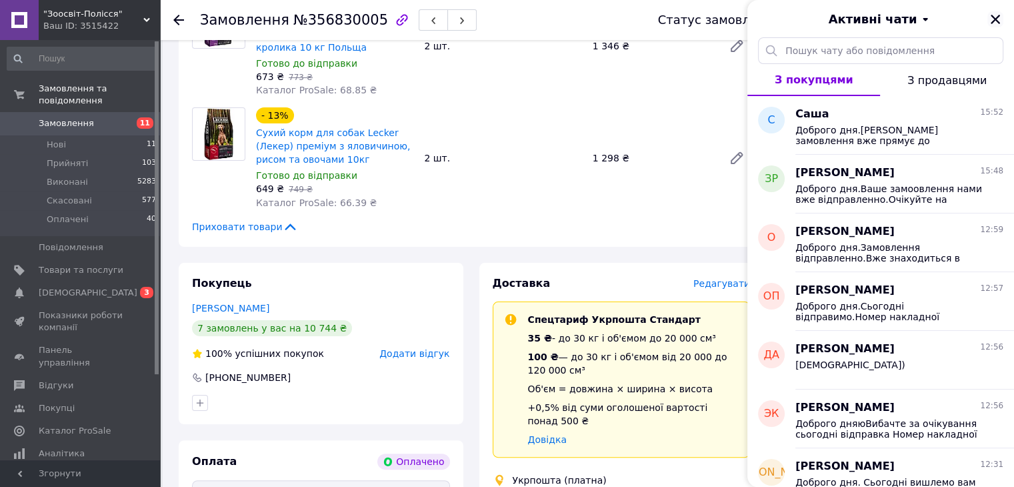
click at [998, 25] on icon "Закрити" at bounding box center [996, 19] width 12 height 12
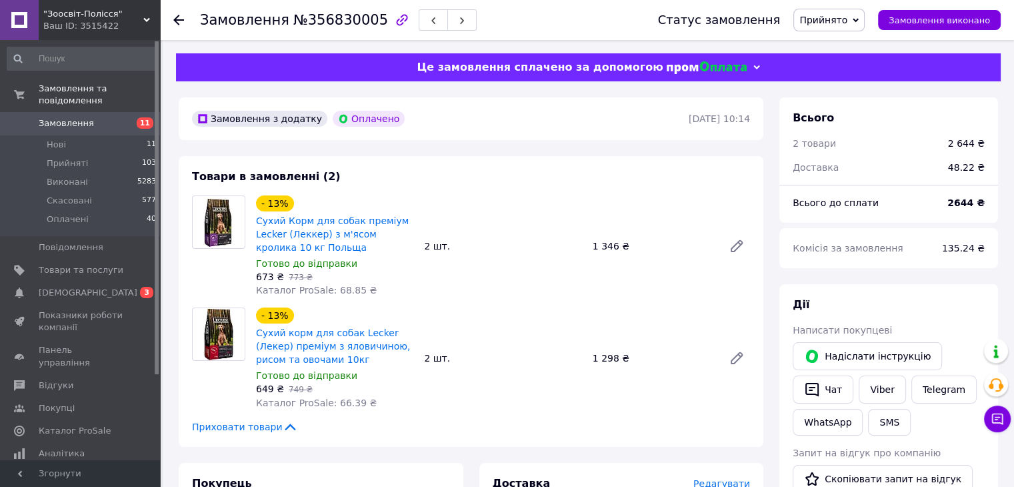
click at [96, 117] on span "Замовлення" at bounding box center [81, 123] width 85 height 12
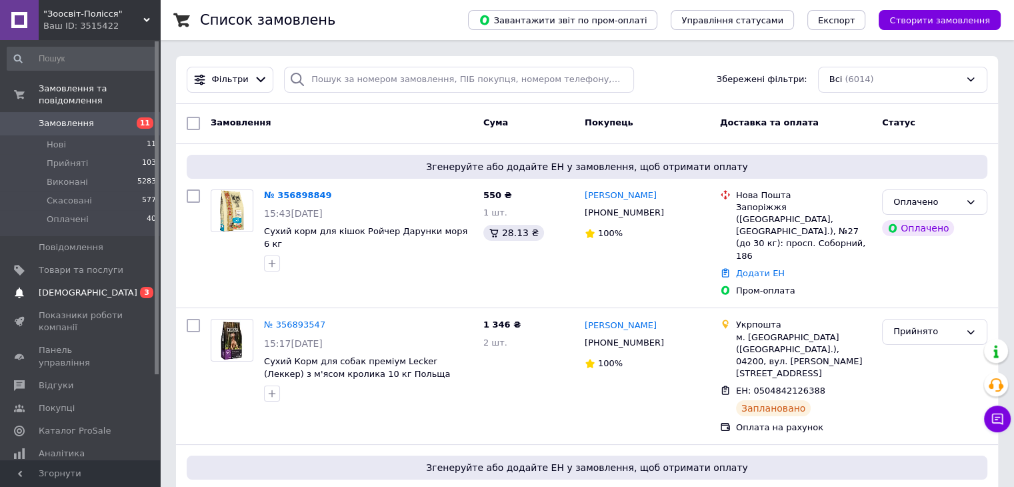
click at [75, 281] on link "[DEMOGRAPHIC_DATA] 0 3" at bounding box center [82, 292] width 164 height 23
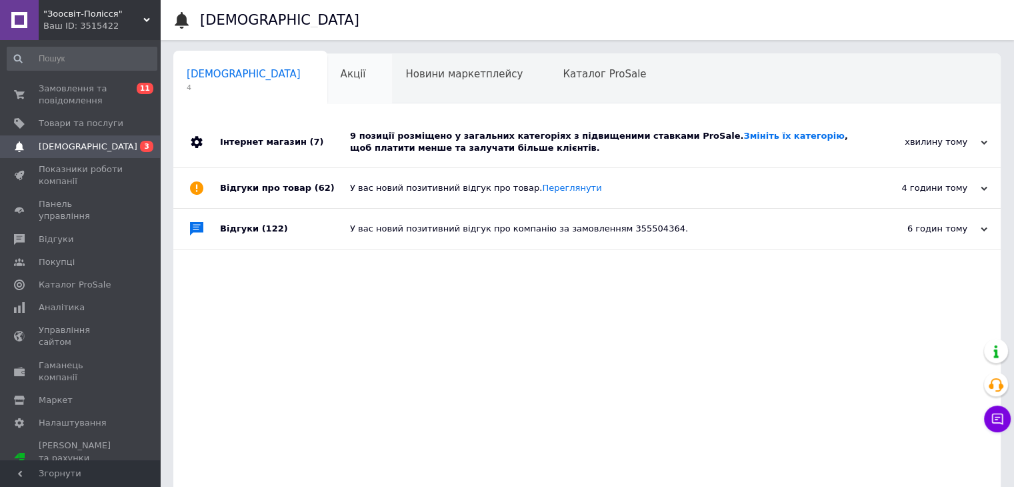
click at [327, 86] on div "Акції 0" at bounding box center [359, 79] width 65 height 51
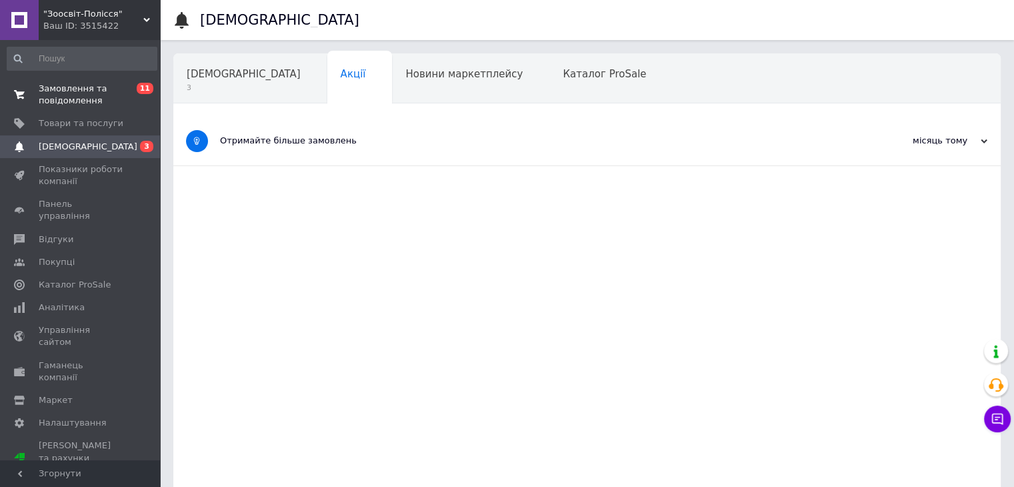
click at [79, 95] on span "Замовлення та повідомлення" at bounding box center [81, 95] width 85 height 24
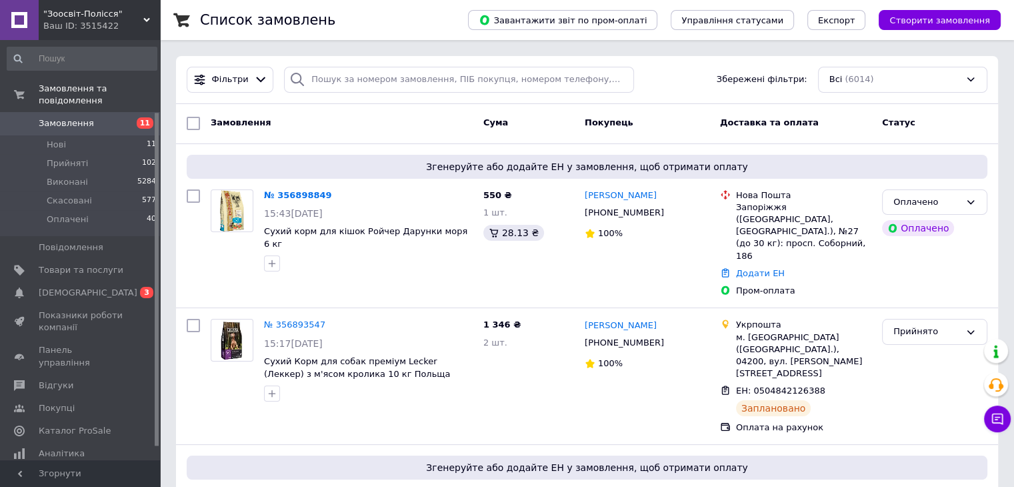
scroll to position [107, 0]
